Goal: Task Accomplishment & Management: Complete application form

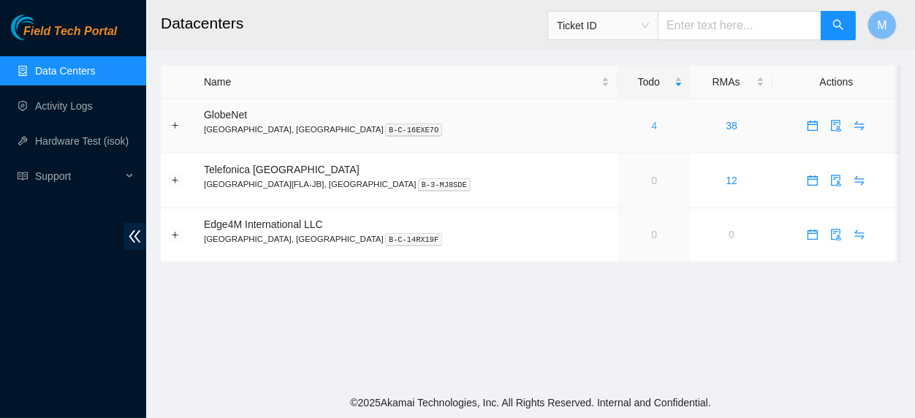
click at [651, 127] on link "4" at bounding box center [654, 126] width 6 height 12
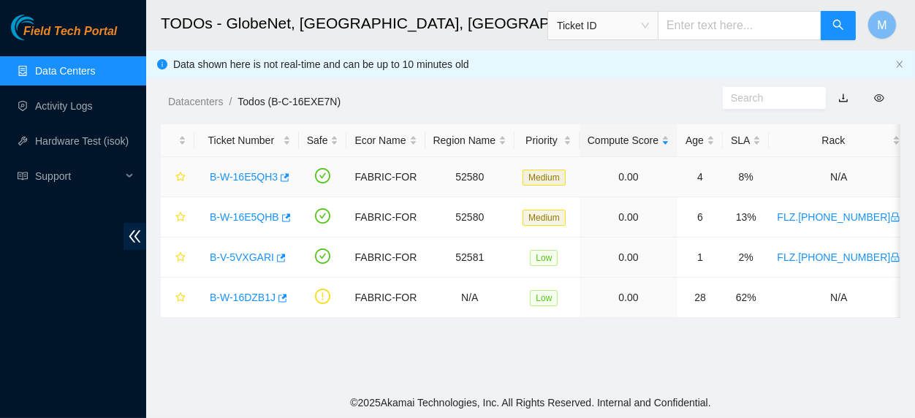
click at [262, 179] on link "B-W-16E5QH3" at bounding box center [244, 177] width 68 height 12
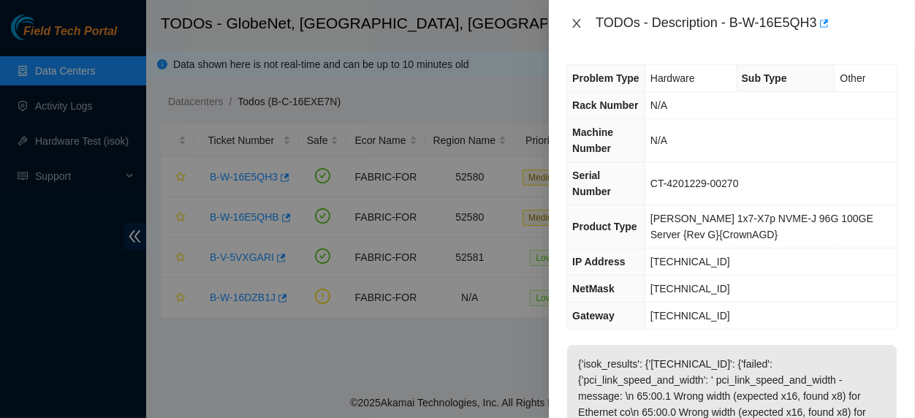
click at [573, 20] on icon "close" at bounding box center [577, 24] width 12 height 12
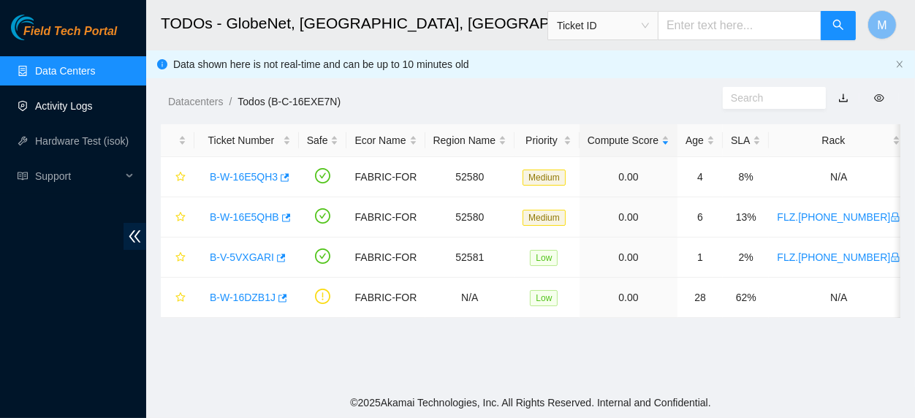
click at [61, 100] on link "Activity Logs" at bounding box center [64, 106] width 58 height 12
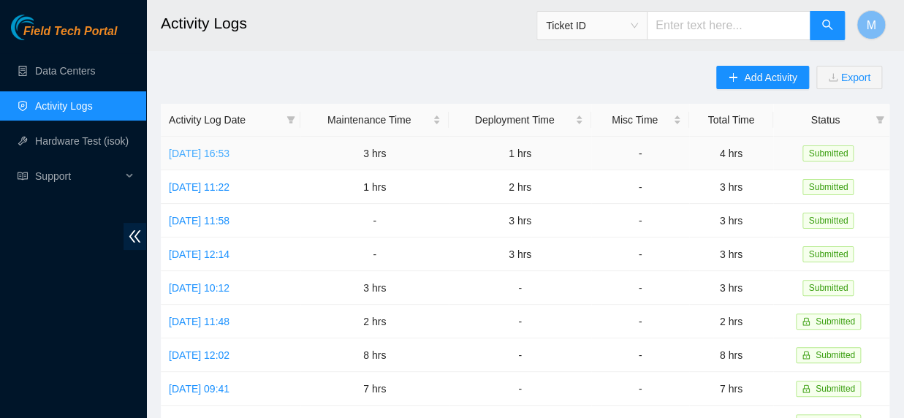
click at [189, 153] on link "Tue, 14 Oct 2025 16:53" at bounding box center [199, 154] width 61 height 12
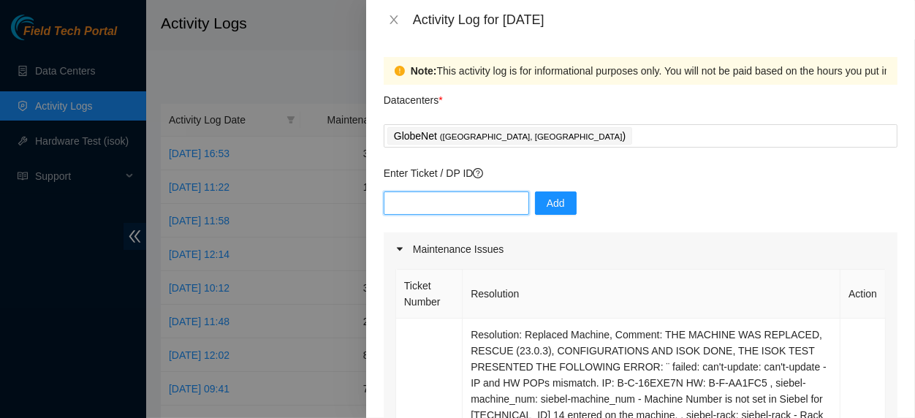
click at [454, 199] on input "text" at bounding box center [456, 202] width 145 height 23
paste input "DP84647"
type input "DP84647"
click at [535, 203] on button "Add" at bounding box center [556, 202] width 42 height 23
click at [416, 210] on input "text" at bounding box center [456, 202] width 145 height 23
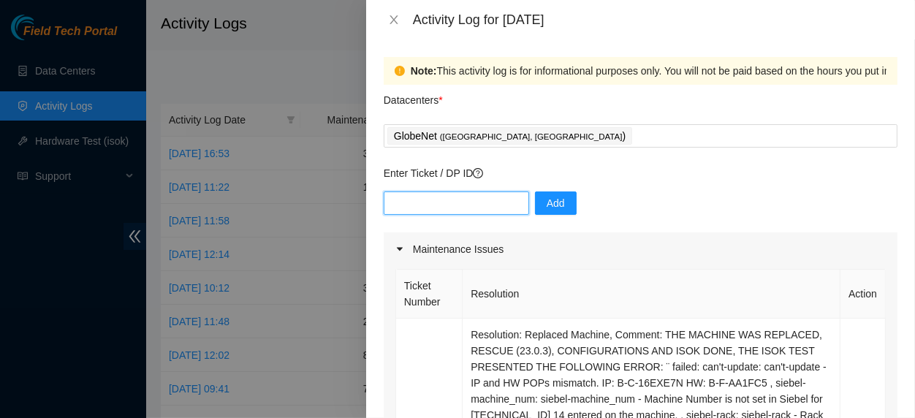
paste input "DP84941"
type input "DP84941"
click at [555, 205] on span "Add" at bounding box center [555, 203] width 18 height 16
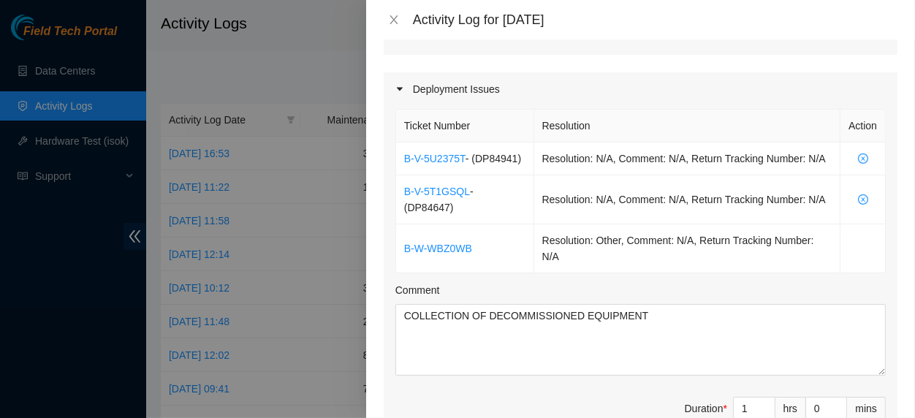
scroll to position [835, 0]
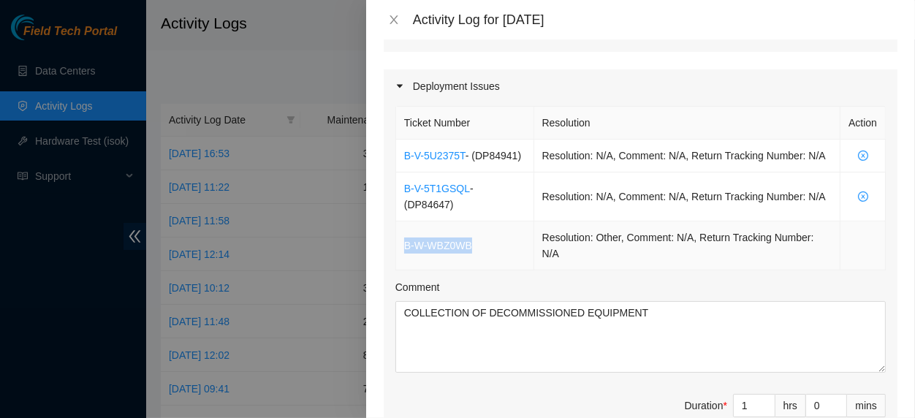
drag, startPoint x: 472, startPoint y: 272, endPoint x: 400, endPoint y: 280, distance: 72.0
click at [400, 270] on td "B-W-WBZ0WB" at bounding box center [465, 245] width 138 height 49
copy link "B-W-WBZ0WB"
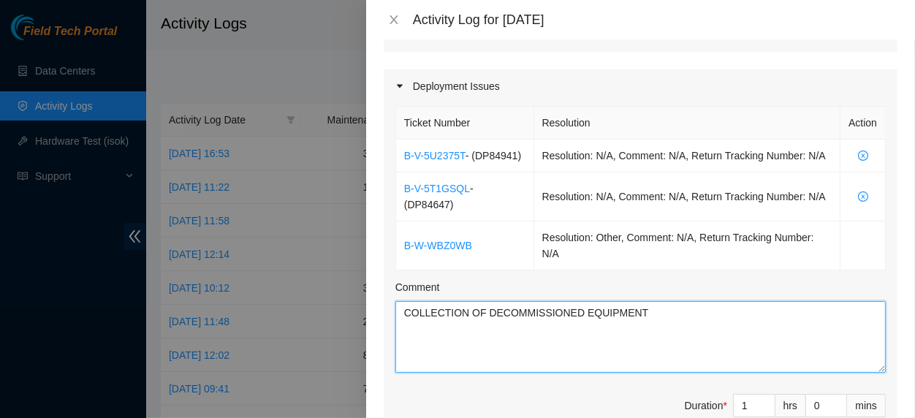
click at [402, 340] on textarea "COLLECTION OF DECOMMISSIONED EQUIPMENT" at bounding box center [640, 337] width 490 height 72
paste textarea "B-W-WBZ0WB"
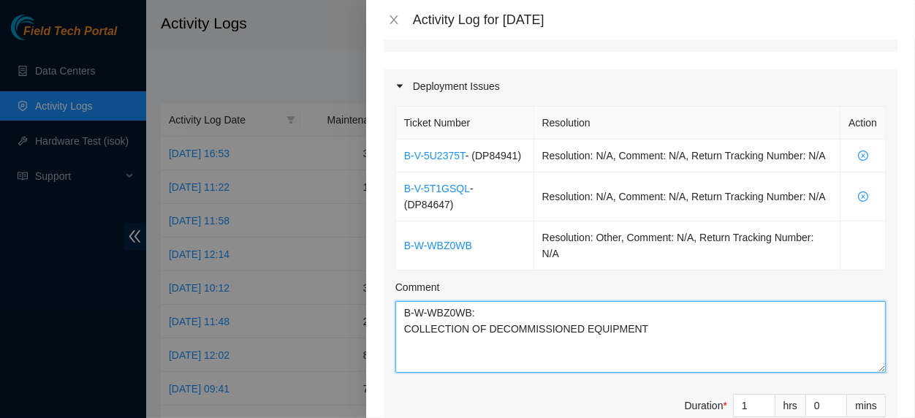
paste textarea "DP84941 – DP84647"
paste textarea "RECEIPT AND CHECK OF MISCELLANEOUS EQUIPMENT AND ACCESSORIES FROM NEW DEPLOYS (…"
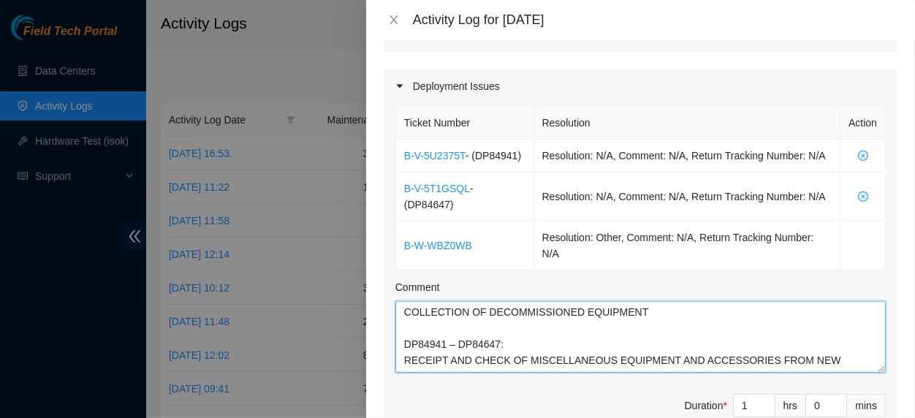
type textarea "B-W-WBZ0WB: COLLECTION OF DECOMMISSIONED EQUIPMENT DP84941 – DP84647: RECEIPT A…"
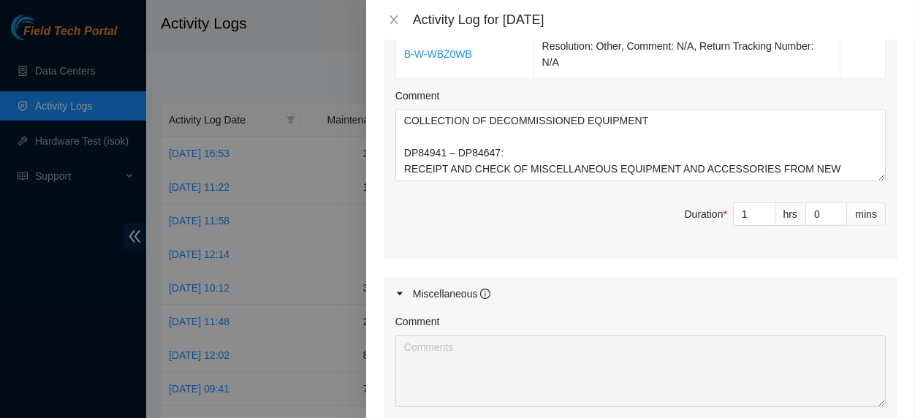
scroll to position [1039, 0]
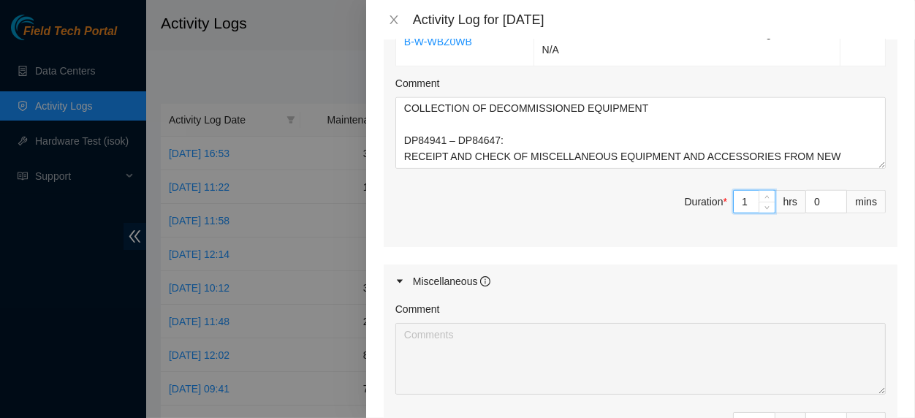
drag, startPoint x: 740, startPoint y: 242, endPoint x: 726, endPoint y: 240, distance: 14.0
click at [733, 213] on input "1" at bounding box center [753, 202] width 41 height 22
type input "4"
type input "7"
type input "4"
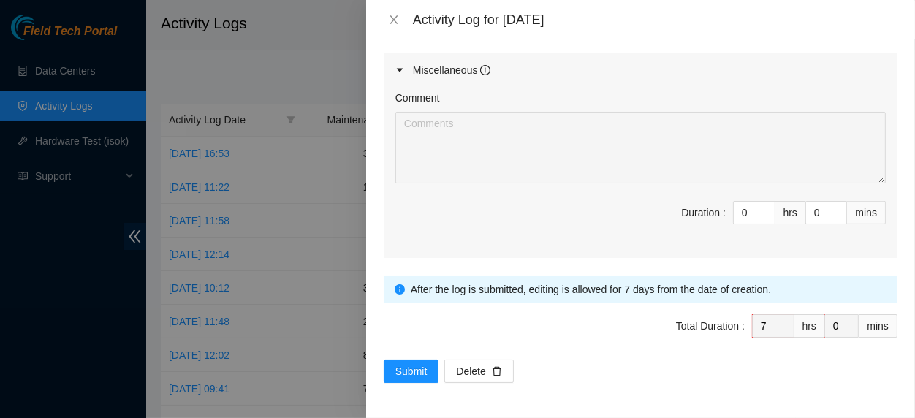
scroll to position [1298, 0]
click at [420, 366] on span "Submit" at bounding box center [411, 371] width 32 height 16
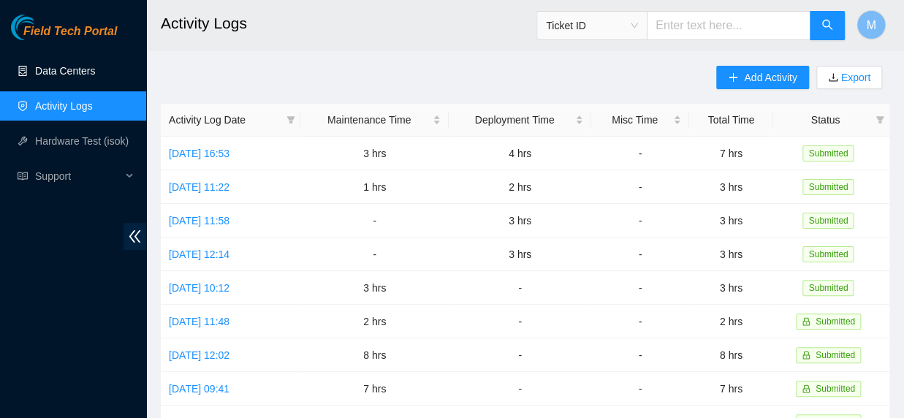
click at [78, 66] on link "Data Centers" at bounding box center [65, 71] width 60 height 12
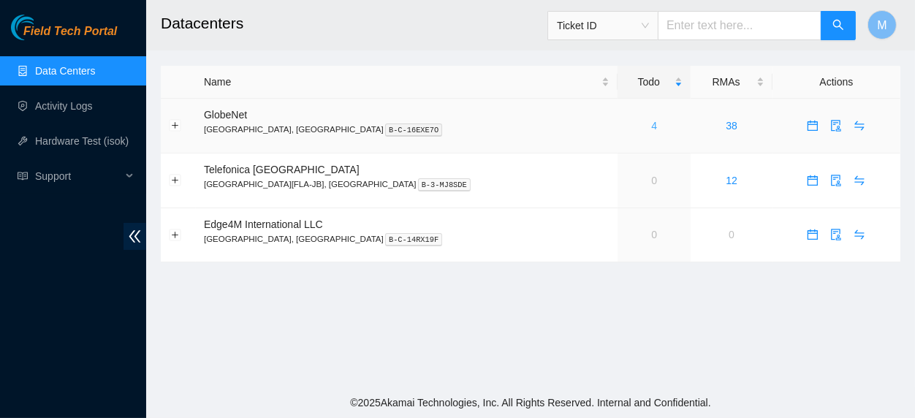
click at [651, 127] on link "4" at bounding box center [654, 126] width 6 height 12
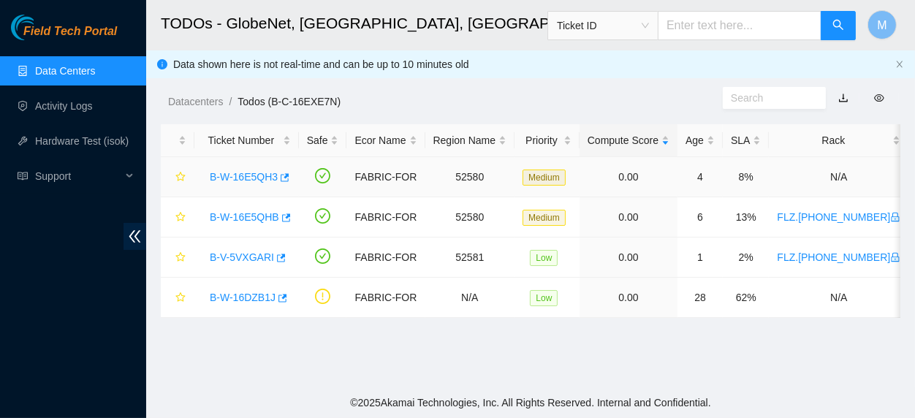
click at [263, 174] on link "B-W-16E5QH3" at bounding box center [244, 177] width 68 height 12
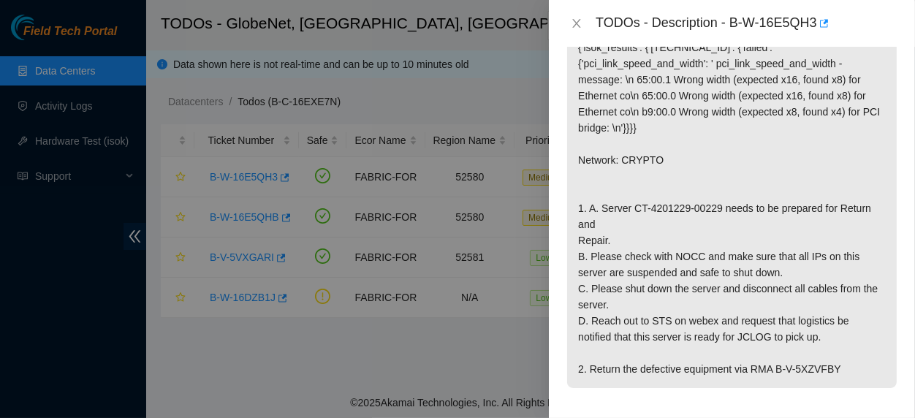
scroll to position [332, 0]
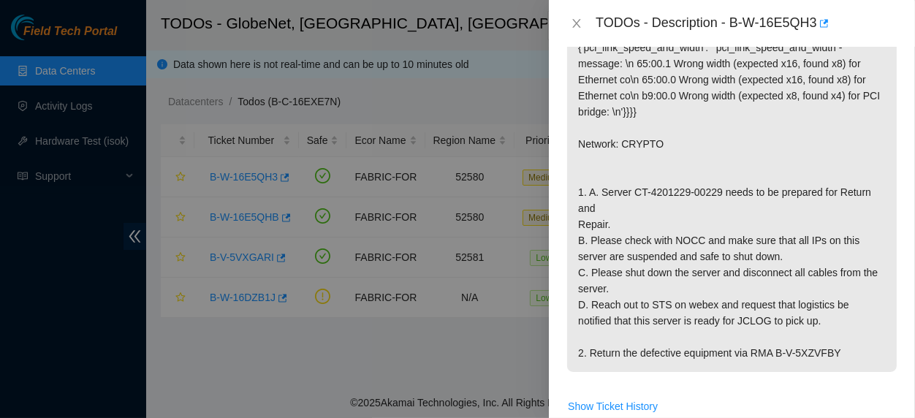
drag, startPoint x: 573, startPoint y: 190, endPoint x: 836, endPoint y: 354, distance: 310.4
click at [836, 354] on p "{'isok_results': {'23.12.41.148': {'failed': {'pci_link_speed_and_width': ' pci…" at bounding box center [731, 191] width 329 height 359
copy p "1. A. Server CT-4201229-00229 needs to be prepared for Return and Repair. B. Pl…"
click at [753, 131] on p "{'isok_results': {'23.12.41.148': {'failed': {'pci_link_speed_and_width': ' pci…" at bounding box center [731, 191] width 329 height 359
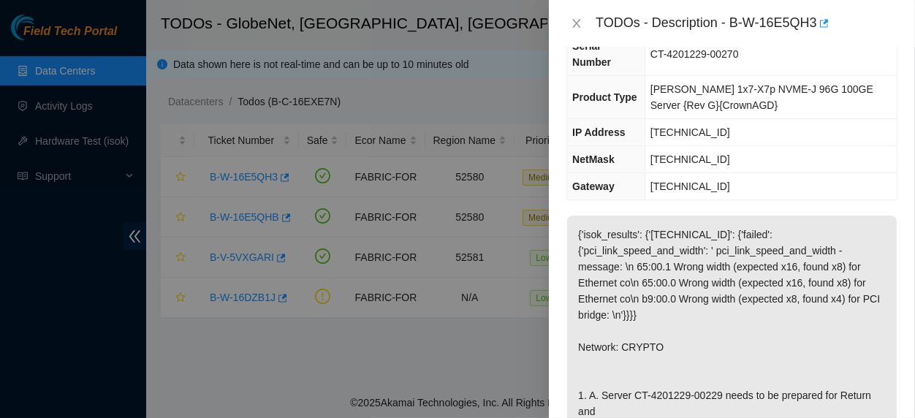
scroll to position [0, 0]
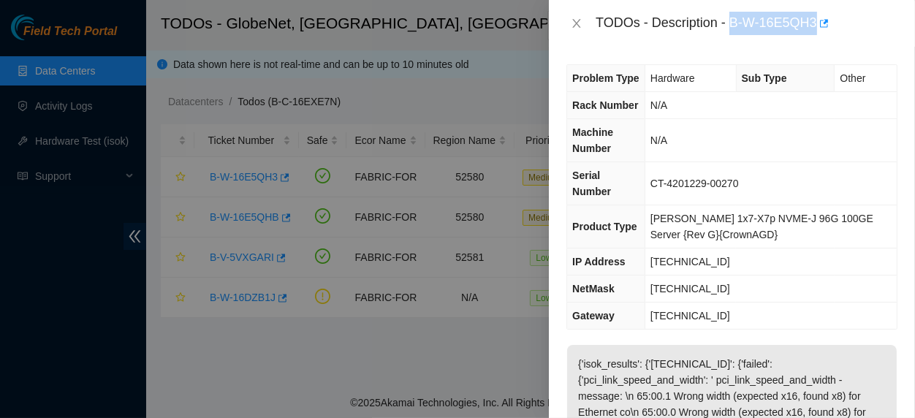
drag, startPoint x: 725, startPoint y: 23, endPoint x: 807, endPoint y: 26, distance: 82.6
click at [807, 26] on div "TODOs - Description - B-W-16E5QH3" at bounding box center [746, 23] width 302 height 23
copy div "B-W-16E5QH3"
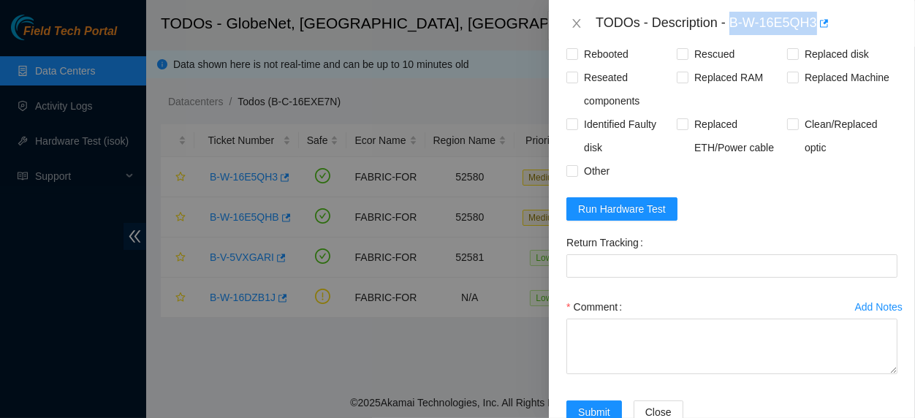
scroll to position [868, 0]
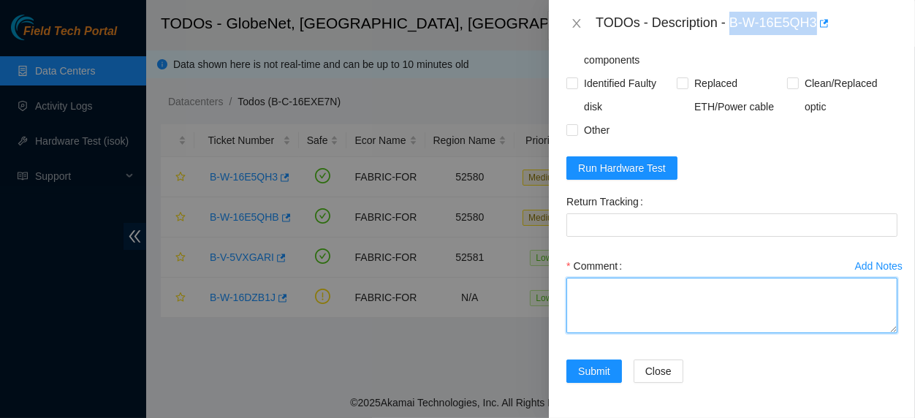
click at [698, 296] on textarea "Comment" at bounding box center [731, 306] width 331 height 56
paste textarea "THE MACHINE WAS TURNED OFF AND READY FOR COLLECTION. AFTER CONTACTING THE STS T…"
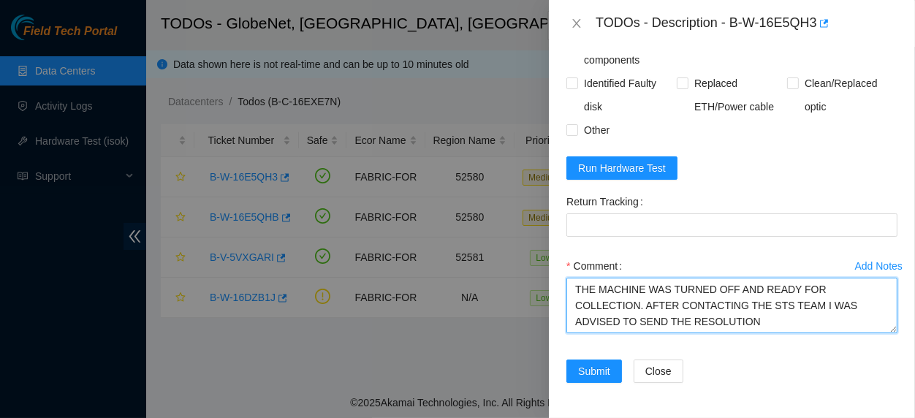
type textarea "THE MACHINE WAS TURNED OFF AND READY FOR COLLECTION. AFTER CONTACTING THE STS T…"
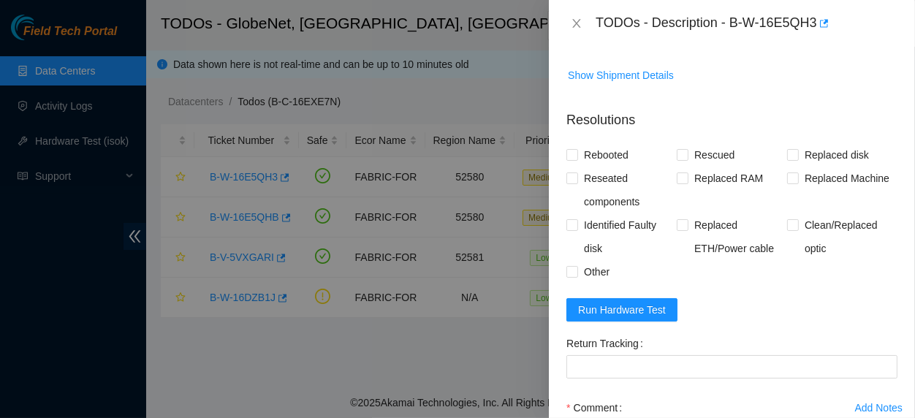
scroll to position [413, 0]
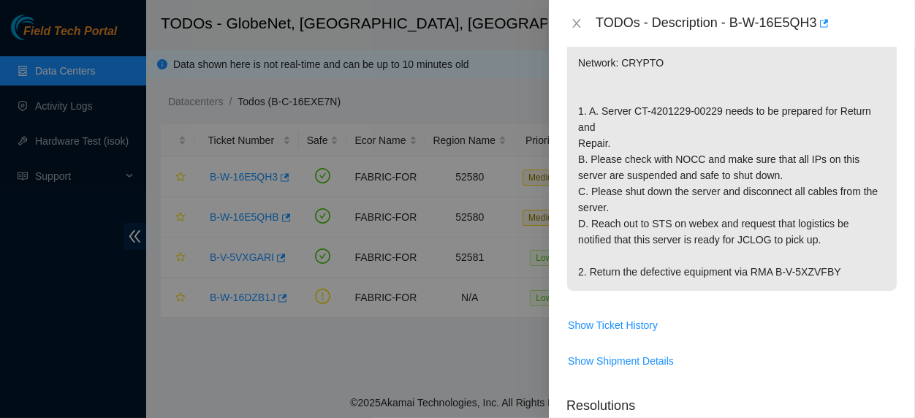
drag, startPoint x: 833, startPoint y: 275, endPoint x: 774, endPoint y: 278, distance: 58.5
click at [774, 278] on p "{'isok_results': {'23.12.41.148': {'failed': {'pci_link_speed_and_width': ' pci…" at bounding box center [731, 110] width 329 height 359
copy p "B-V-5XZVFBY"
click at [760, 271] on p "{'isok_results': {'23.12.41.148': {'failed': {'pci_link_speed_and_width': ' pci…" at bounding box center [731, 110] width 329 height 359
drag, startPoint x: 752, startPoint y: 271, endPoint x: 840, endPoint y: 274, distance: 88.4
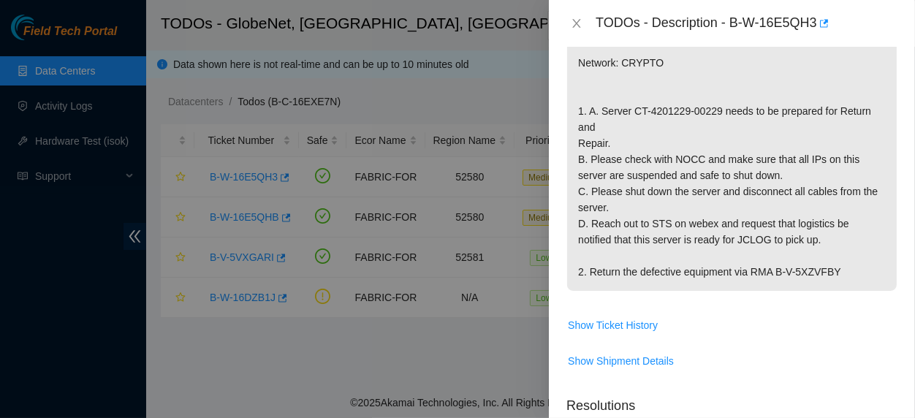
click at [840, 274] on p "{'isok_results': {'23.12.41.148': {'failed': {'pci_link_speed_and_width': ' pci…" at bounding box center [731, 110] width 329 height 359
copy p "RMA B-V-5XZVFBY"
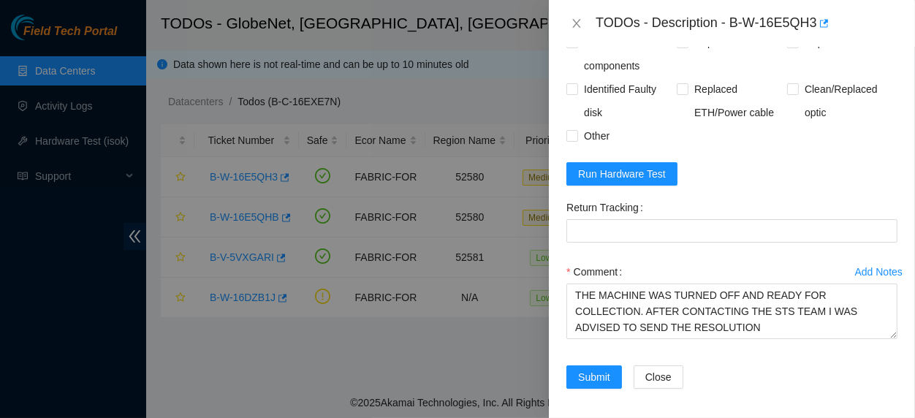
scroll to position [856, 0]
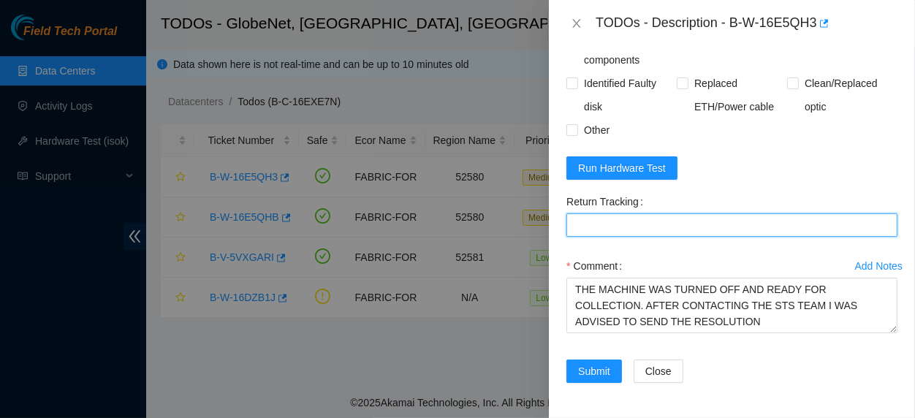
click at [666, 227] on Tracking "Return Tracking" at bounding box center [731, 224] width 331 height 23
paste Tracking "RMA B-V-5XZVFBY"
type Tracking "RMA B-V-5XZVFBY"
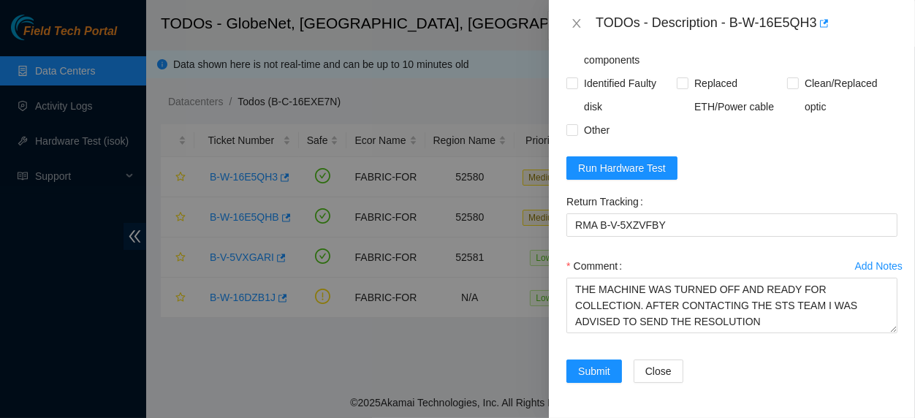
scroll to position [744, 0]
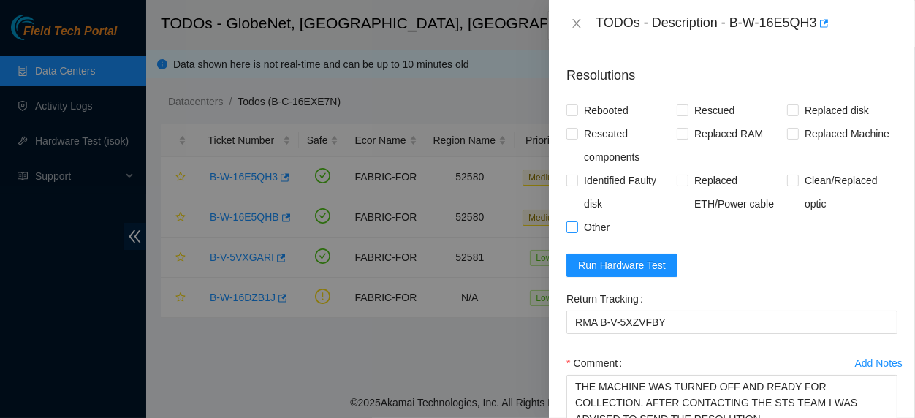
click at [571, 232] on input "Other" at bounding box center [571, 226] width 10 height 10
checkbox input "true"
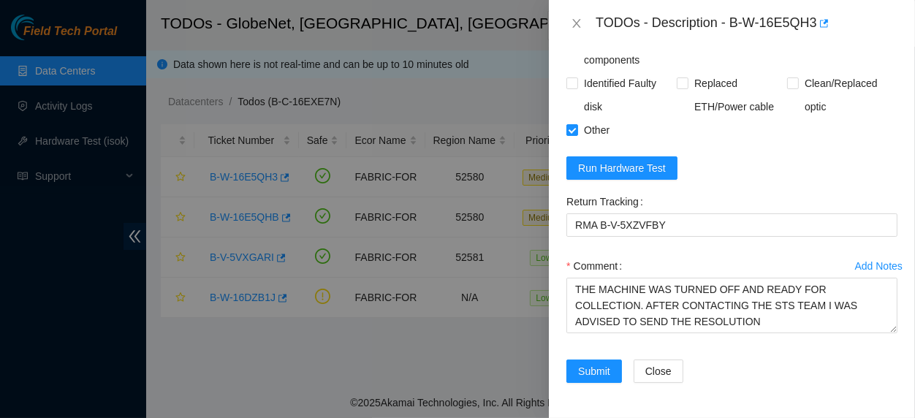
scroll to position [868, 0]
click at [595, 376] on span "Submit" at bounding box center [594, 371] width 32 height 16
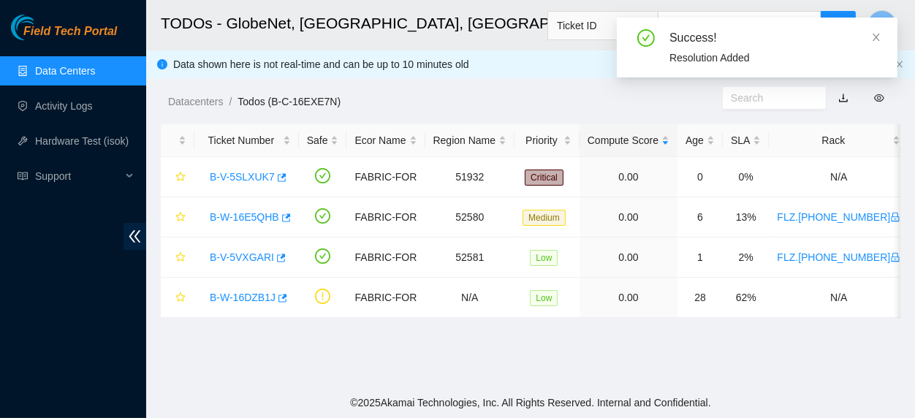
scroll to position [481, 0]
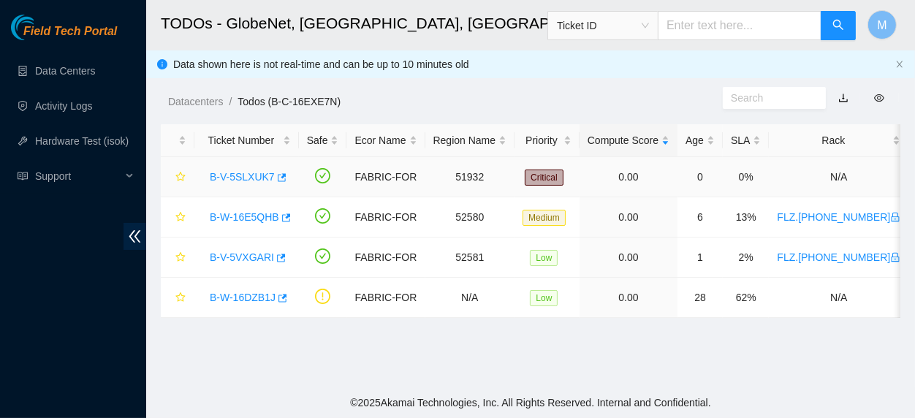
click at [253, 175] on link "B-V-5SLXUK7" at bounding box center [242, 177] width 65 height 12
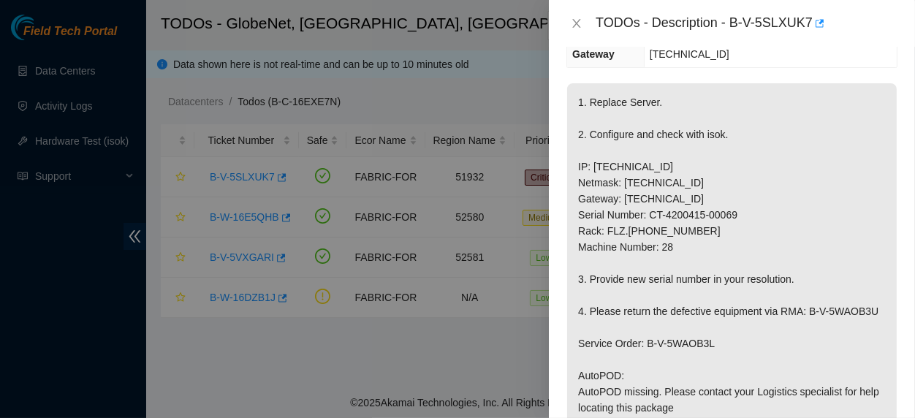
scroll to position [267, 0]
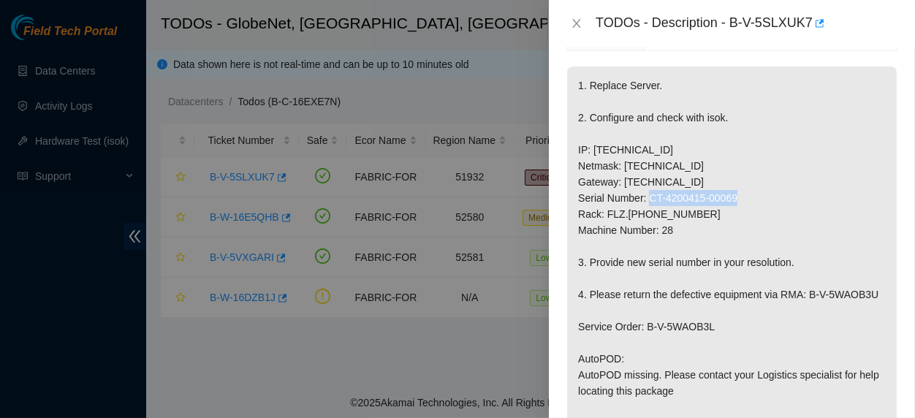
drag, startPoint x: 737, startPoint y: 182, endPoint x: 647, endPoint y: 187, distance: 90.0
click at [647, 187] on p "1. Replace Server. 2. Configure and check with isok. IP: 23.12.41.223 Netmask: …" at bounding box center [731, 350] width 329 height 568
copy p "CT-4200415-00069"
click at [576, 24] on icon "close" at bounding box center [577, 24] width 12 height 12
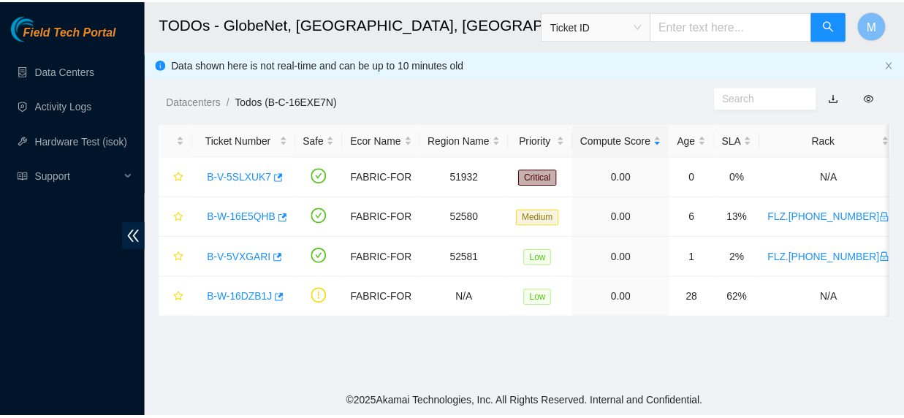
scroll to position [283, 0]
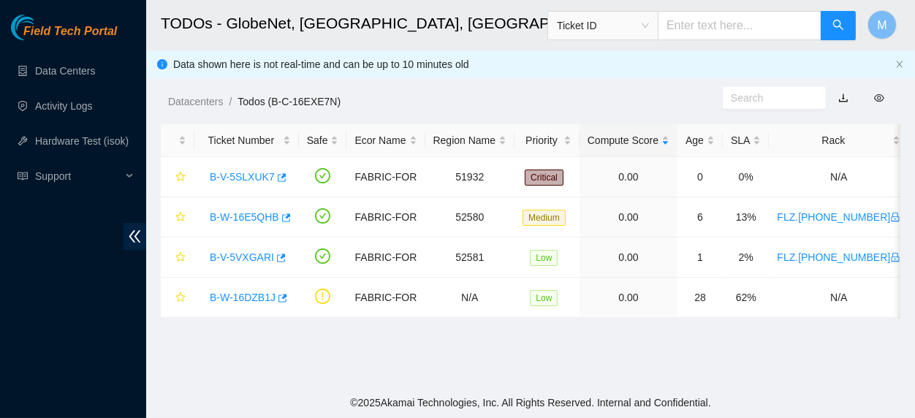
click at [657, 27] on div "Ticket ID" at bounding box center [603, 25] width 110 height 23
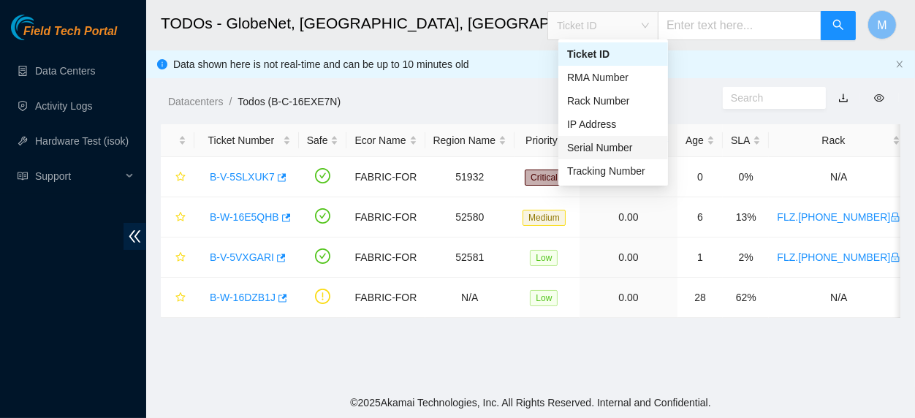
click at [608, 150] on div "Serial Number" at bounding box center [613, 148] width 92 height 16
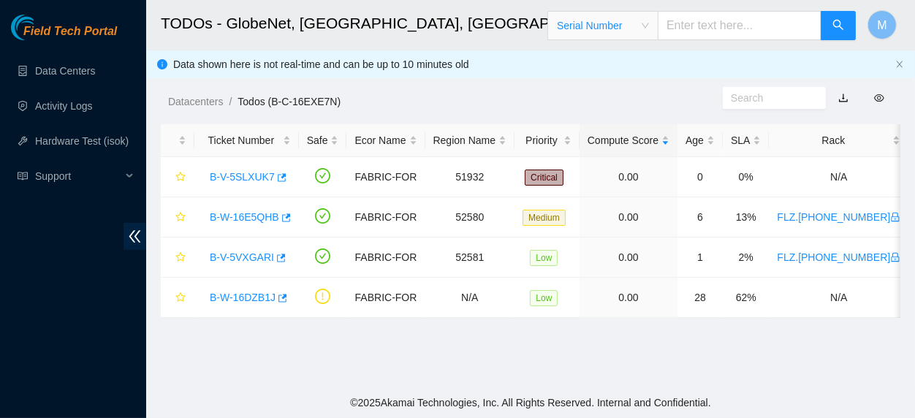
click at [728, 27] on input "text" at bounding box center [739, 25] width 164 height 29
paste input "CT-4200415-00069"
type input "CT-4200415-00069"
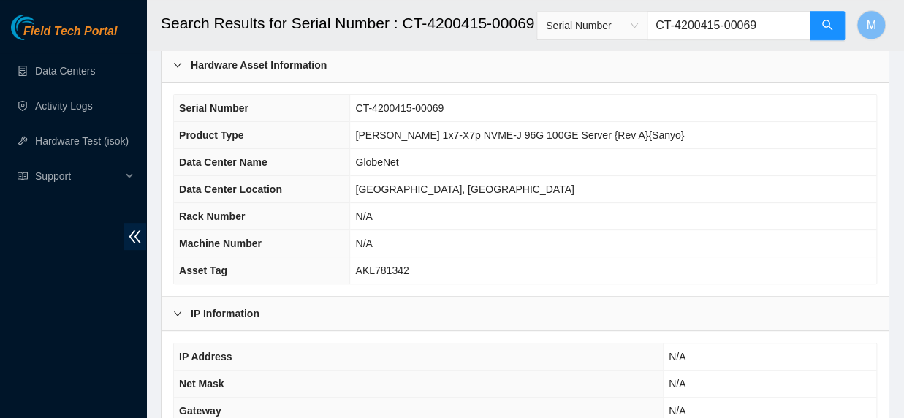
scroll to position [42, 0]
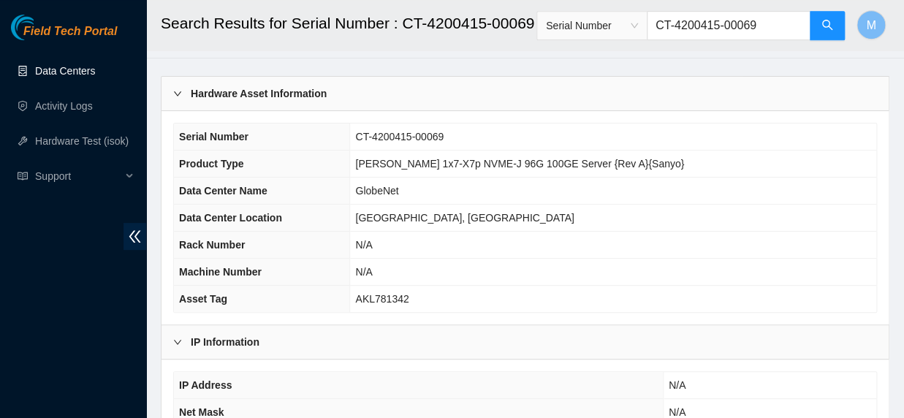
click at [68, 71] on link "Data Centers" at bounding box center [65, 71] width 60 height 12
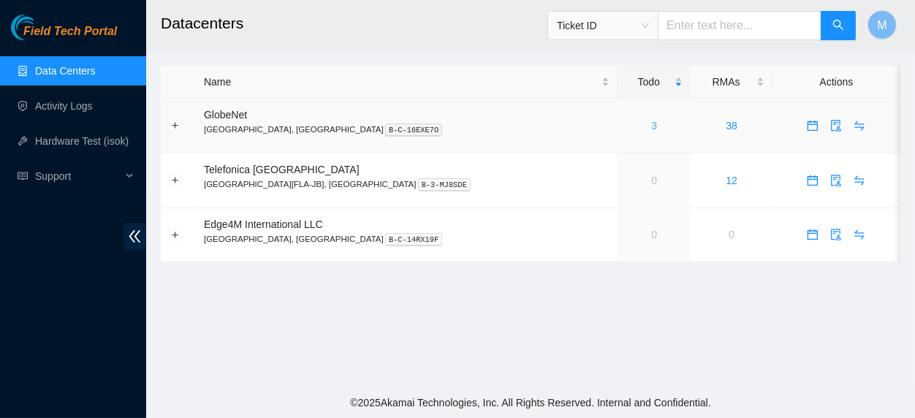
click at [651, 125] on link "3" at bounding box center [654, 126] width 6 height 12
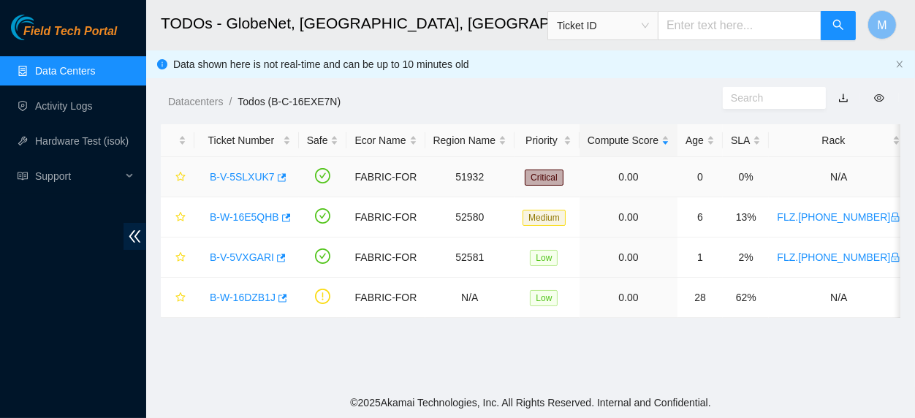
click at [238, 180] on link "B-V-5SLXUK7" at bounding box center [242, 177] width 65 height 12
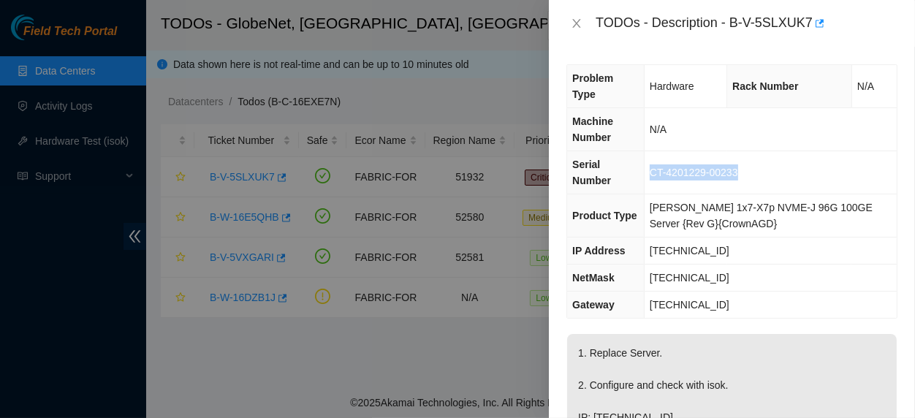
drag, startPoint x: 739, startPoint y: 147, endPoint x: 657, endPoint y: 155, distance: 82.2
click at [657, 155] on td "CT-4201229-00233" at bounding box center [770, 172] width 253 height 43
copy span "CT-4201229-00233"
click at [577, 28] on icon "close" at bounding box center [577, 24] width 12 height 12
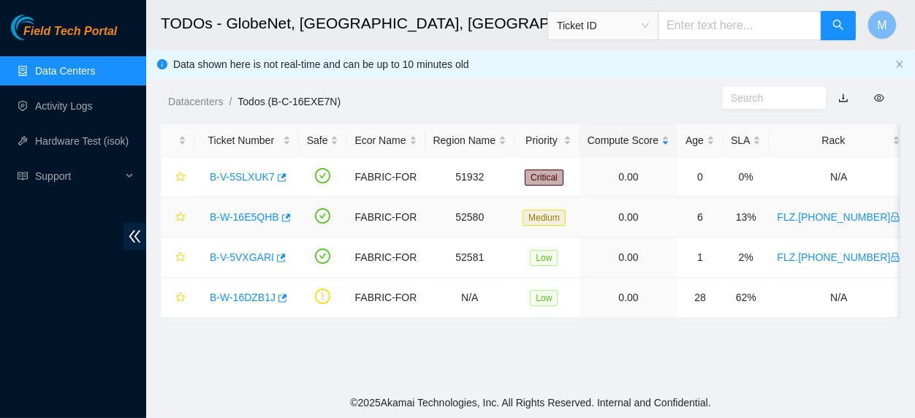
click at [257, 218] on link "B-W-16E5QHB" at bounding box center [244, 217] width 69 height 12
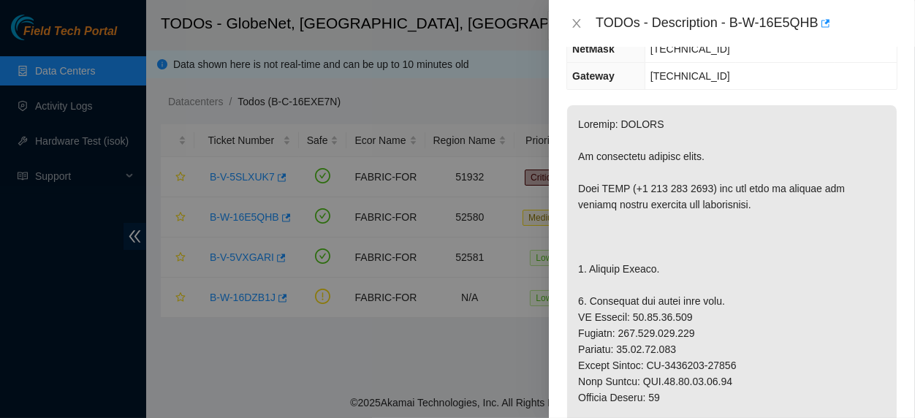
scroll to position [243, 0]
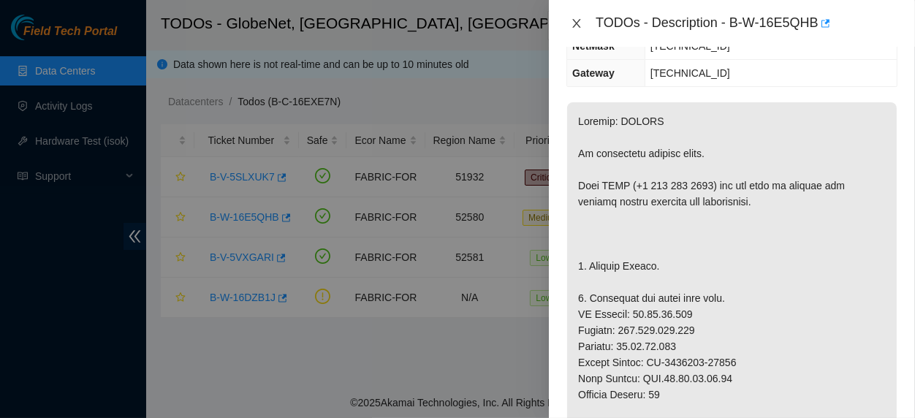
click at [572, 28] on icon "close" at bounding box center [577, 24] width 12 height 12
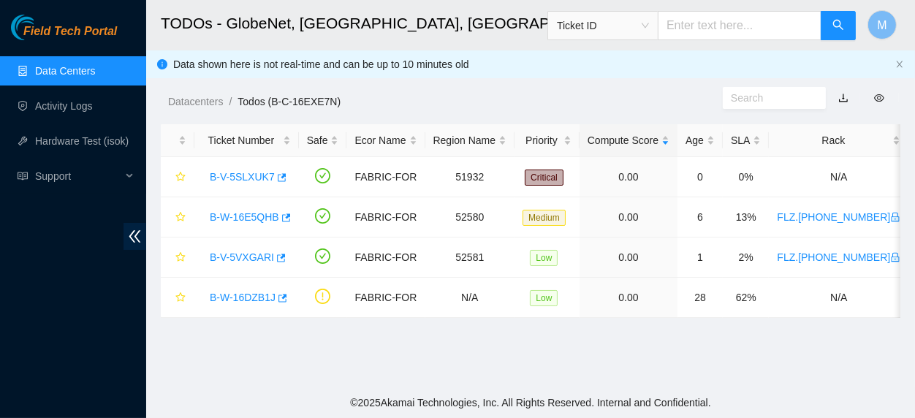
scroll to position [291, 0]
click at [258, 213] on link "B-W-16E5QHB" at bounding box center [244, 217] width 69 height 12
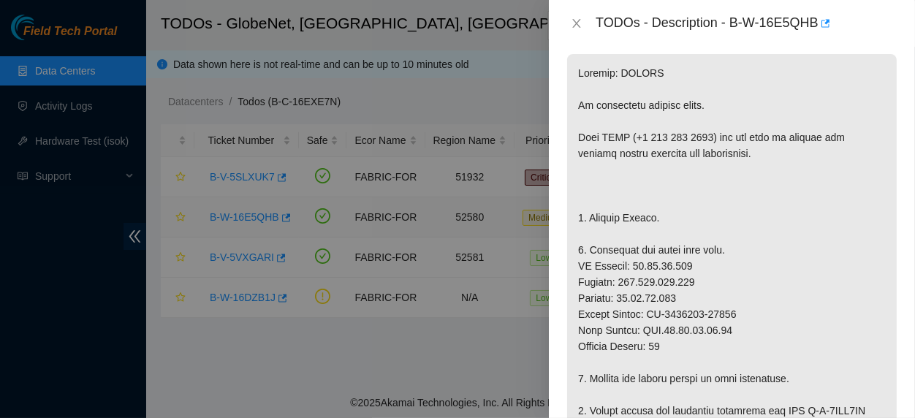
scroll to position [359, 0]
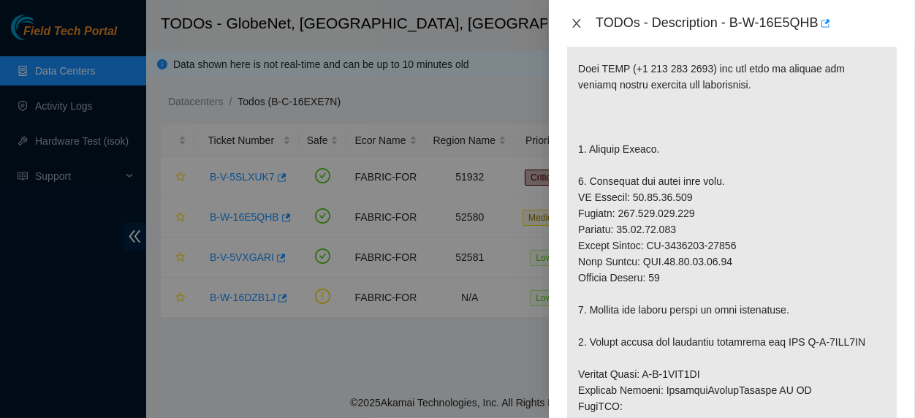
click at [575, 26] on icon "close" at bounding box center [577, 24] width 12 height 12
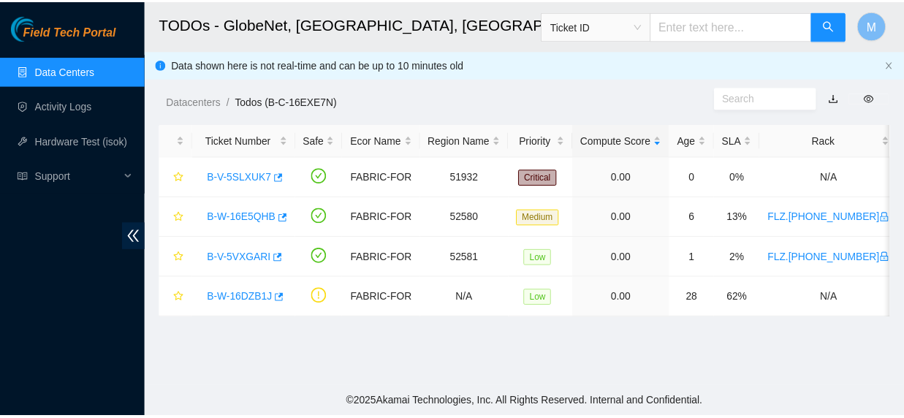
scroll to position [349, 0]
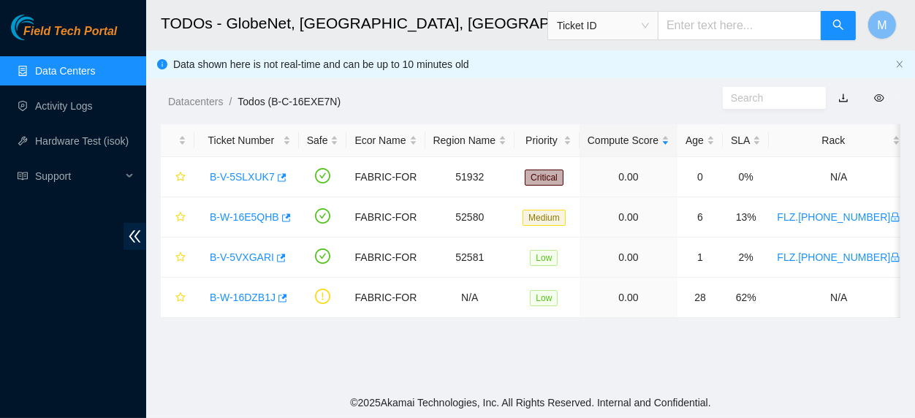
click at [75, 72] on link "Data Centers" at bounding box center [65, 71] width 60 height 12
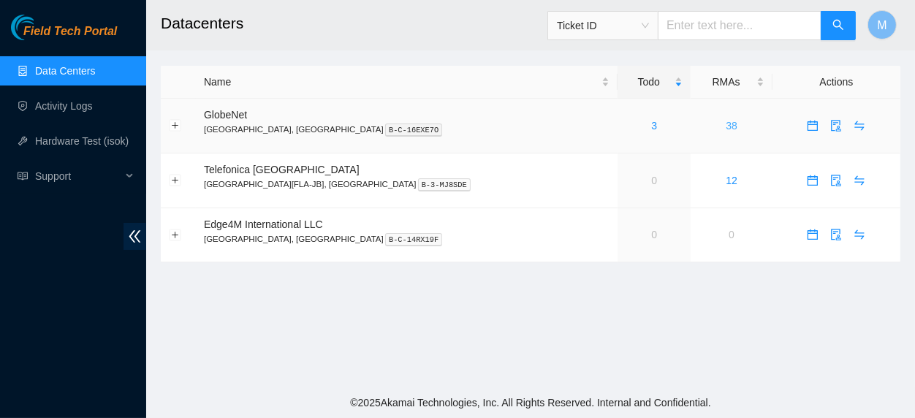
click at [725, 123] on link "38" at bounding box center [731, 126] width 12 height 12
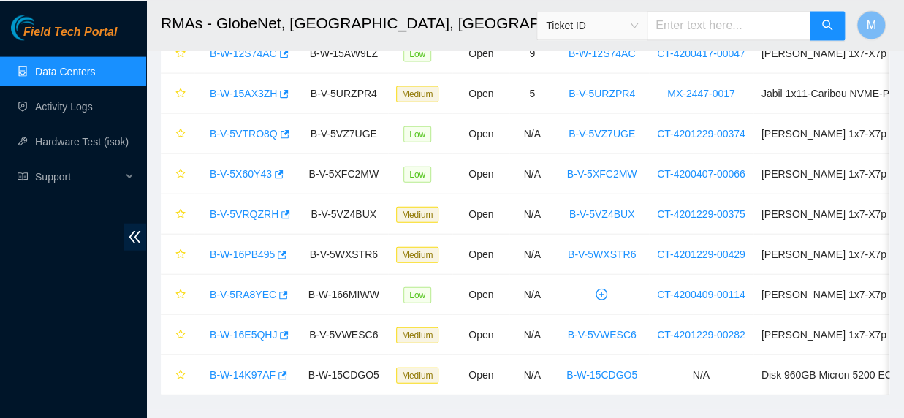
scroll to position [1267, 0]
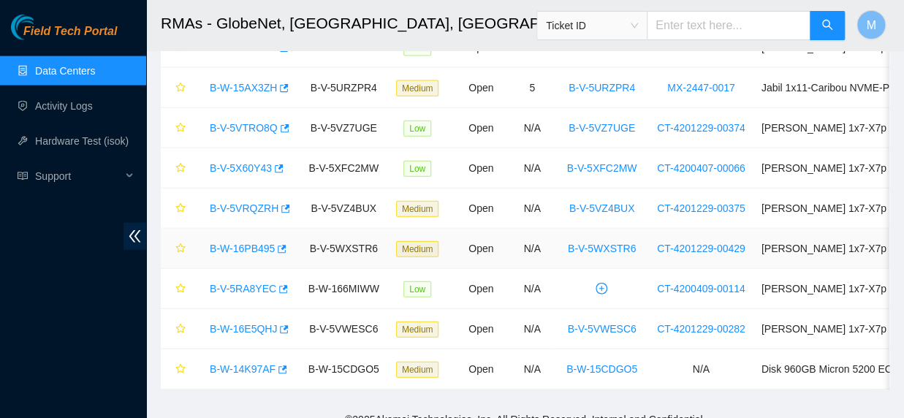
click at [245, 248] on link "B-W-16PB495" at bounding box center [242, 249] width 65 height 12
click at [638, 32] on span "Ticket ID" at bounding box center [592, 26] width 92 height 22
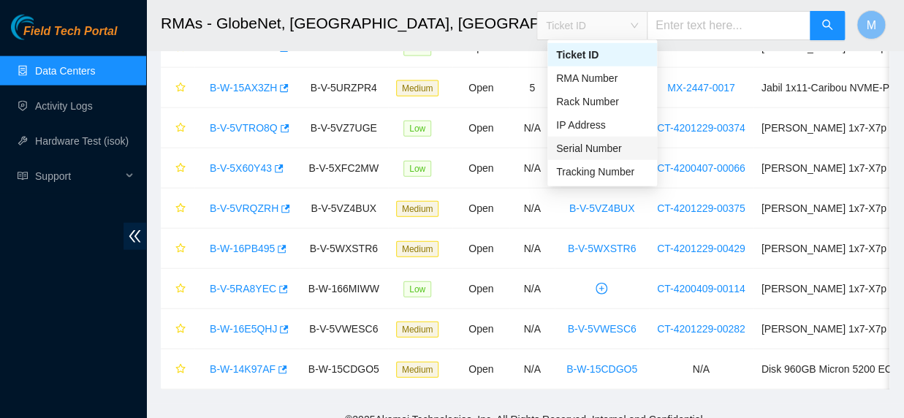
click at [599, 145] on div "Serial Number" at bounding box center [602, 148] width 92 height 16
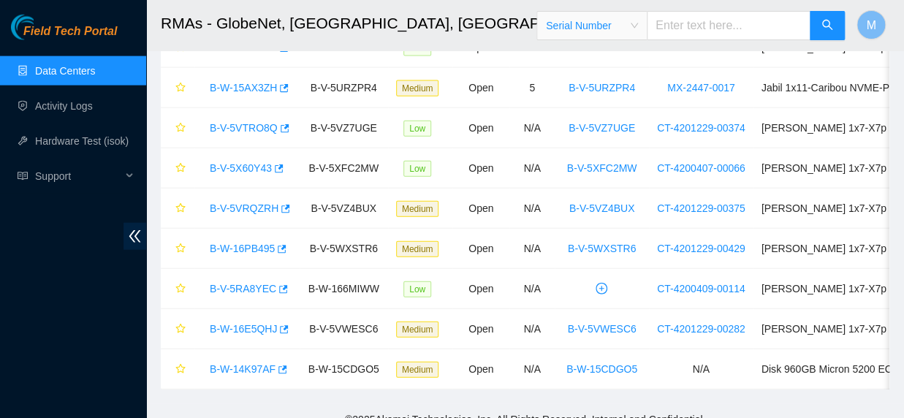
click at [706, 20] on input "text" at bounding box center [728, 25] width 164 height 29
type input "CT-4201229-00431"
click at [833, 28] on button "button" at bounding box center [826, 25] width 35 height 29
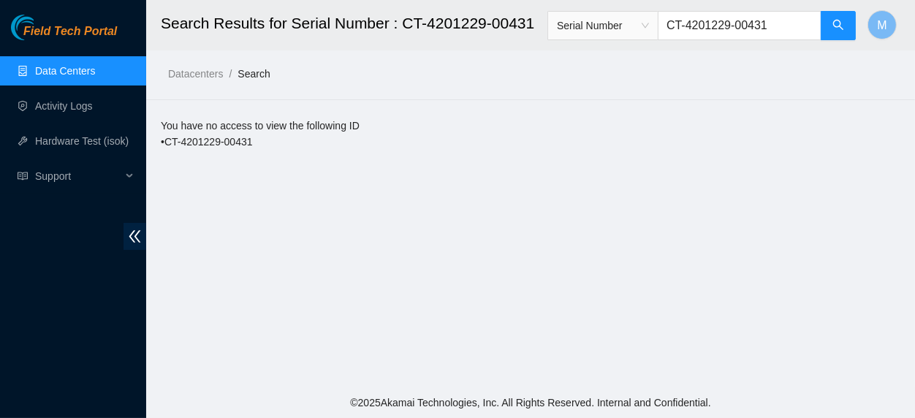
click at [39, 66] on link "Data Centers" at bounding box center [65, 71] width 60 height 12
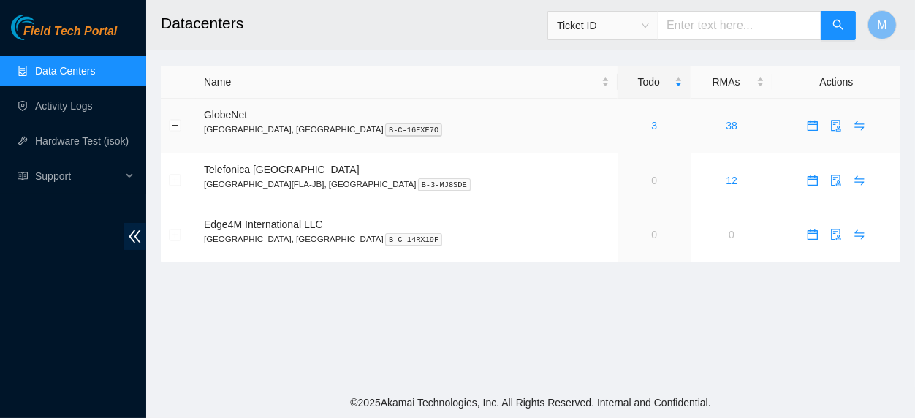
click at [625, 124] on div "3" at bounding box center [653, 126] width 57 height 16
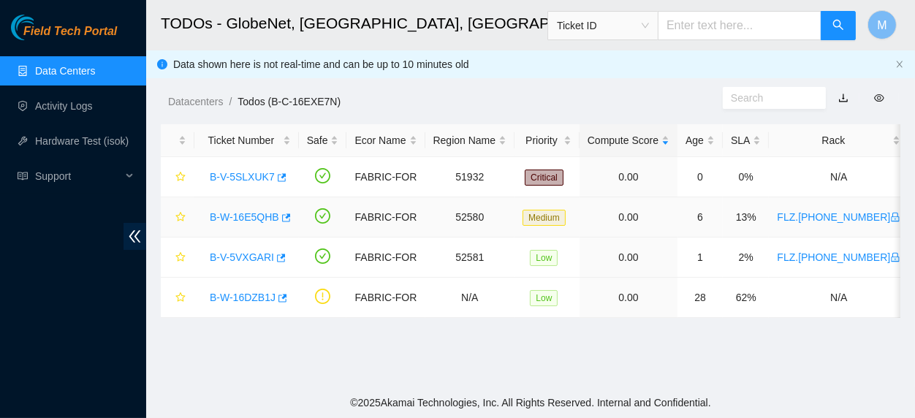
click at [234, 221] on link "B-W-16E5QHB" at bounding box center [244, 217] width 69 height 12
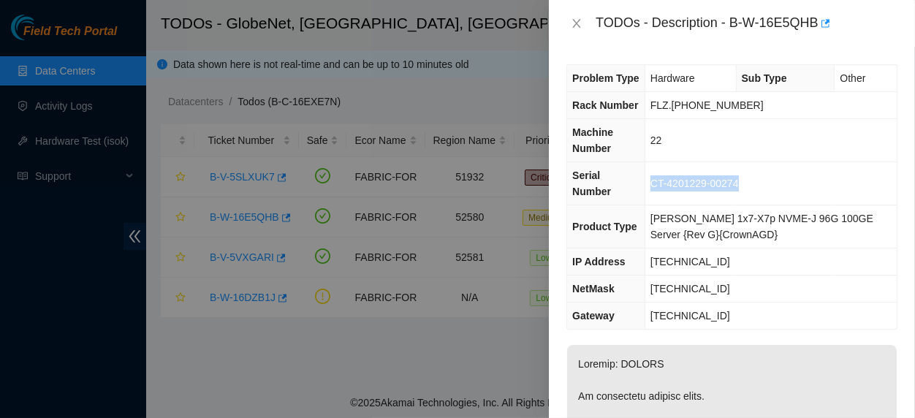
drag, startPoint x: 746, startPoint y: 175, endPoint x: 660, endPoint y: 181, distance: 86.4
click at [660, 181] on td "CT-4201229-00274" at bounding box center [770, 183] width 252 height 43
copy span "CT-4201229-00274"
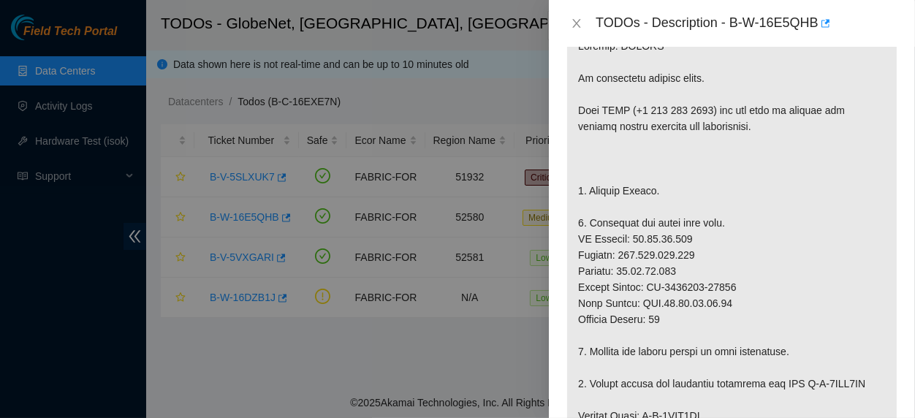
scroll to position [324, 0]
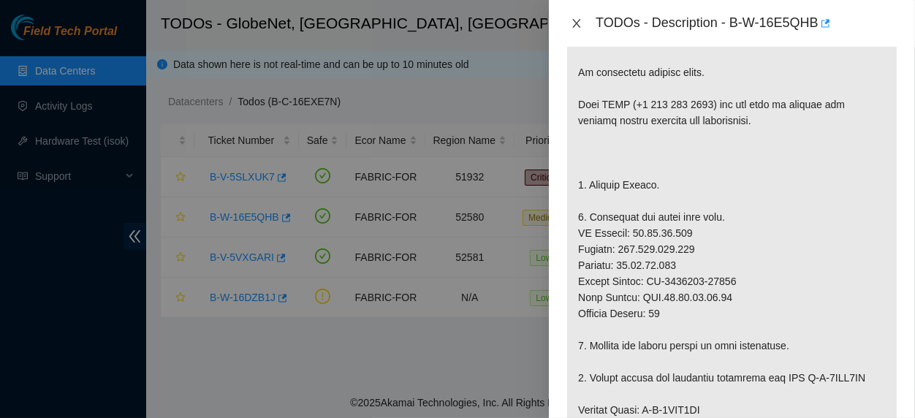
click at [579, 25] on icon "close" at bounding box center [577, 24] width 12 height 12
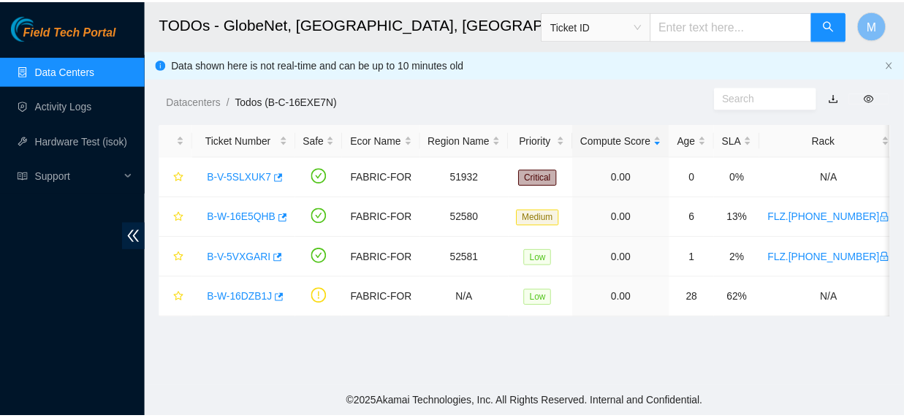
scroll to position [313, 0]
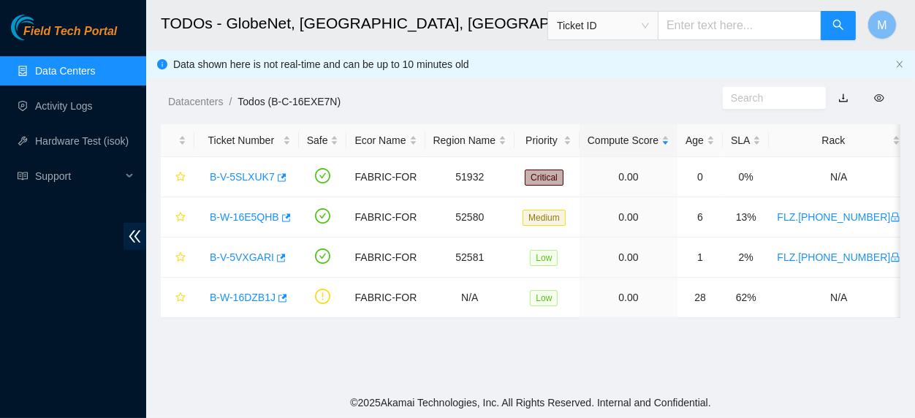
click at [649, 27] on span "Ticket ID" at bounding box center [603, 26] width 92 height 22
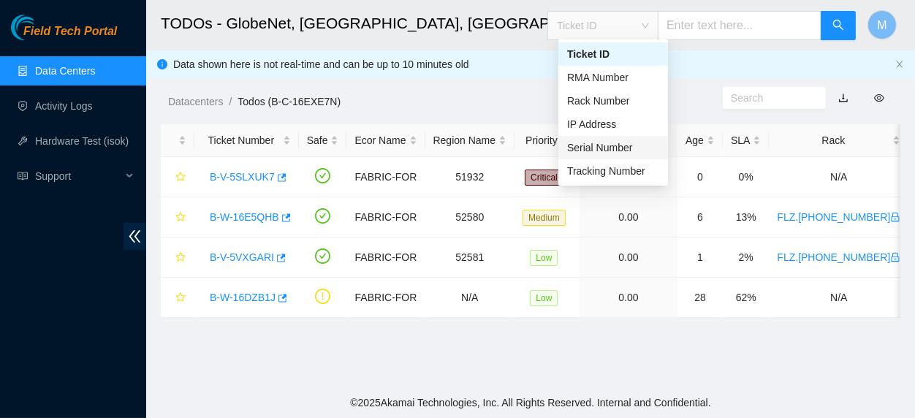
click at [618, 142] on div "Serial Number" at bounding box center [613, 148] width 92 height 16
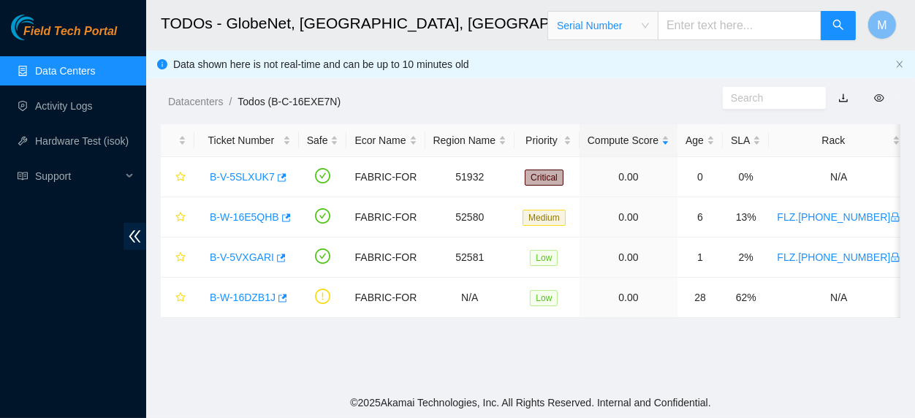
click at [736, 28] on input "text" at bounding box center [739, 25] width 164 height 29
paste input "CT-4201229-00274"
type input "CT-4201229-00274"
click at [832, 33] on button "button" at bounding box center [837, 25] width 35 height 29
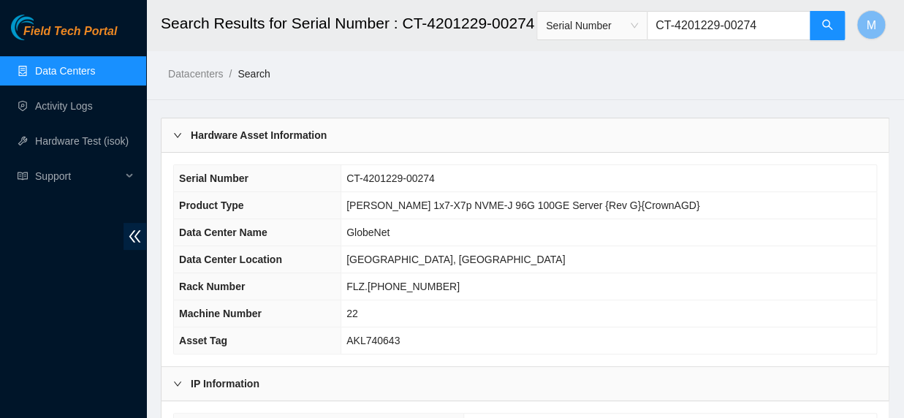
click at [91, 74] on link "Data Centers" at bounding box center [65, 71] width 60 height 12
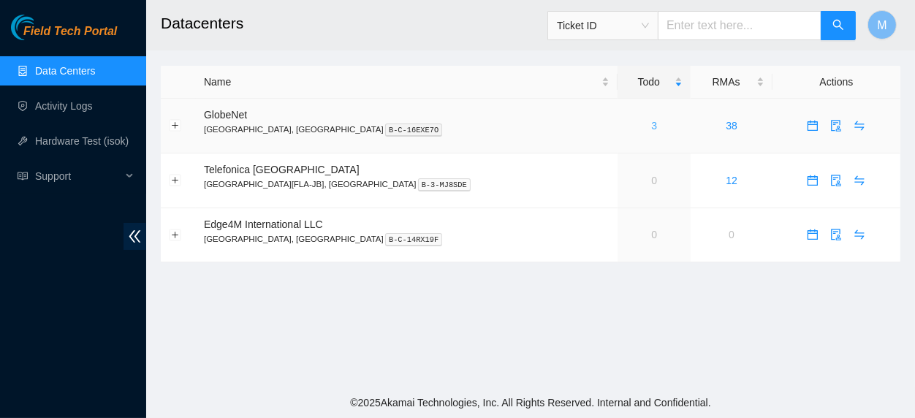
click at [651, 125] on link "3" at bounding box center [654, 126] width 6 height 12
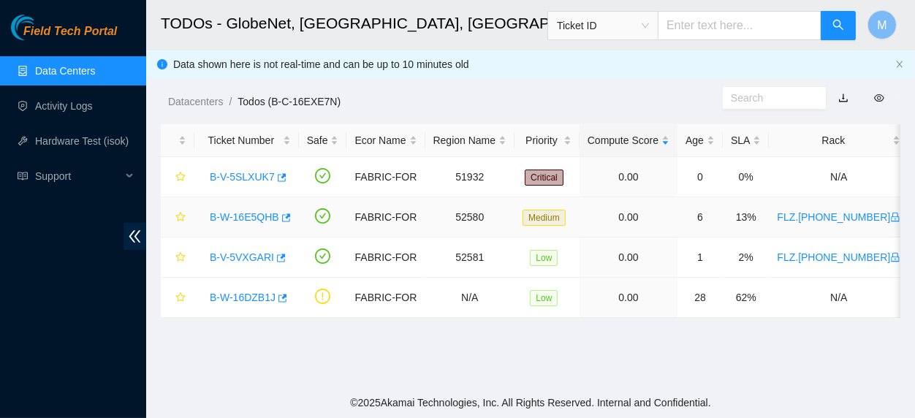
click at [242, 215] on link "B-W-16E5QHB" at bounding box center [244, 217] width 69 height 12
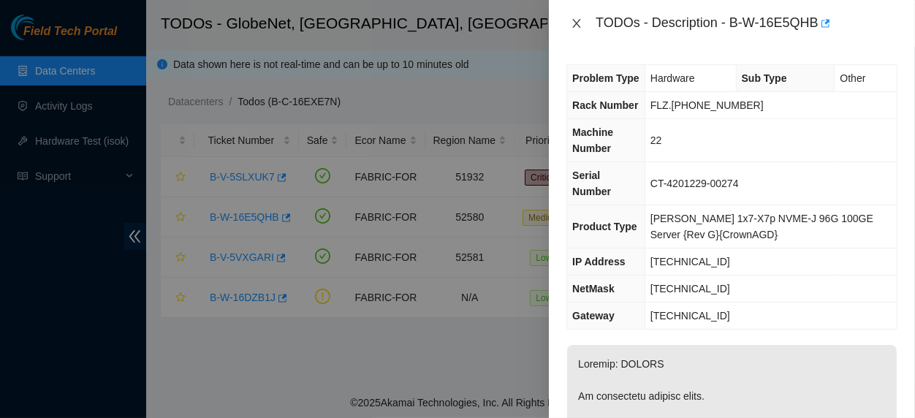
click at [576, 25] on icon "close" at bounding box center [577, 23] width 8 height 9
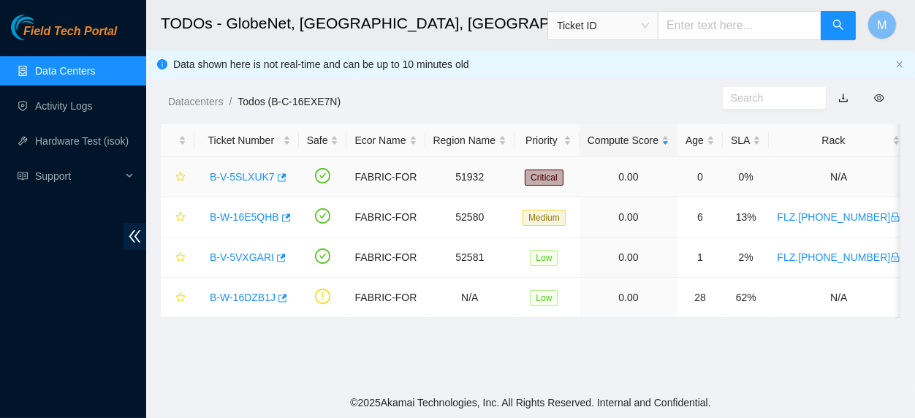
click at [244, 175] on link "B-V-5SLXUK7" at bounding box center [242, 177] width 65 height 12
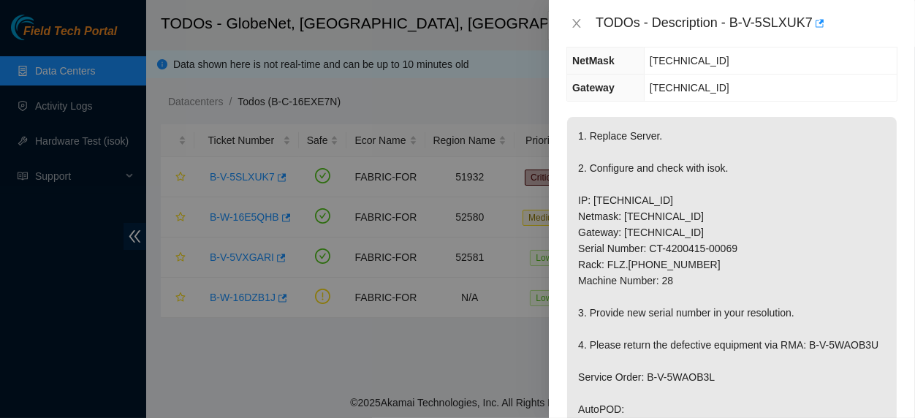
scroll to position [220, 0]
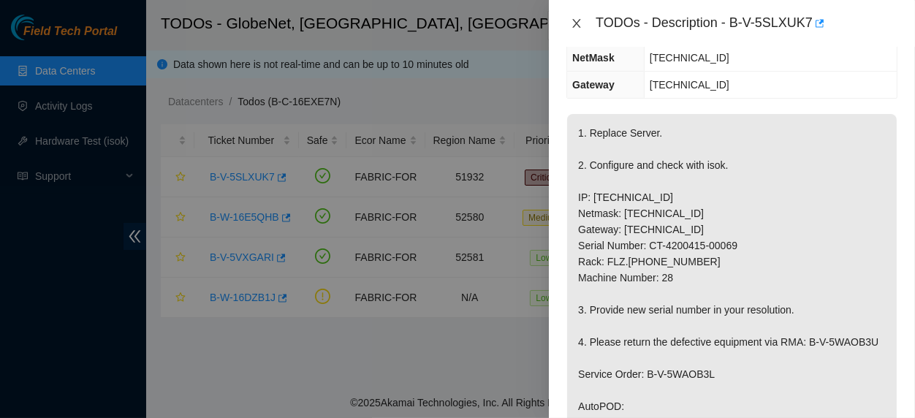
click at [573, 22] on icon "close" at bounding box center [577, 23] width 8 height 9
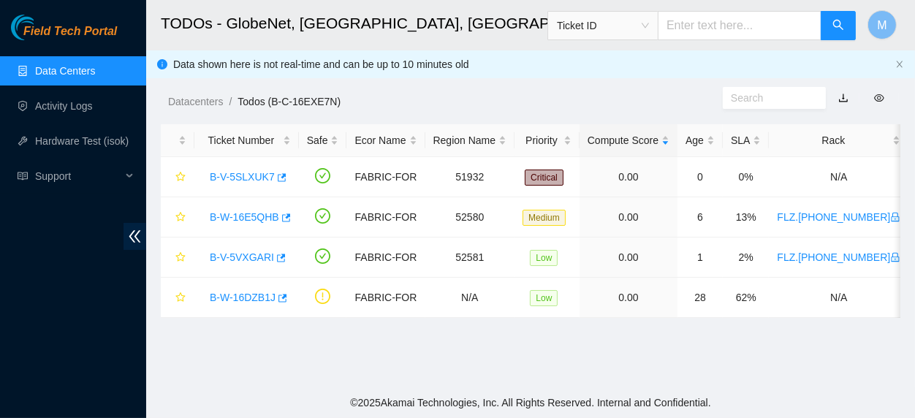
scroll to position [236, 0]
click at [263, 254] on link "B-V-5VXGARI" at bounding box center [242, 257] width 64 height 12
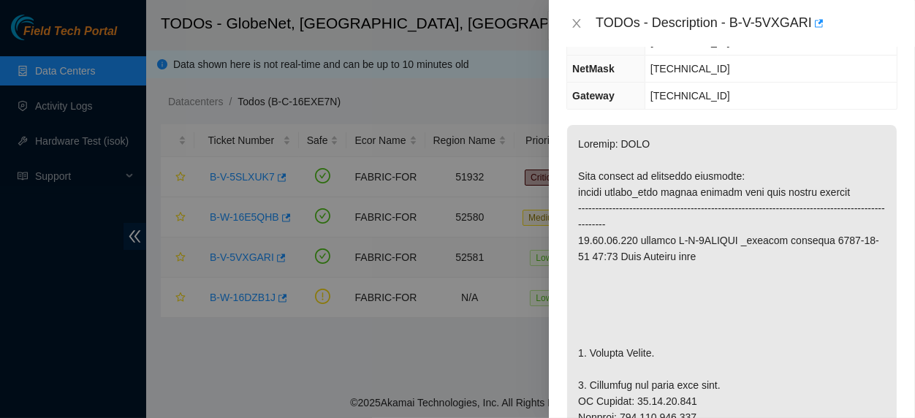
scroll to position [252, 0]
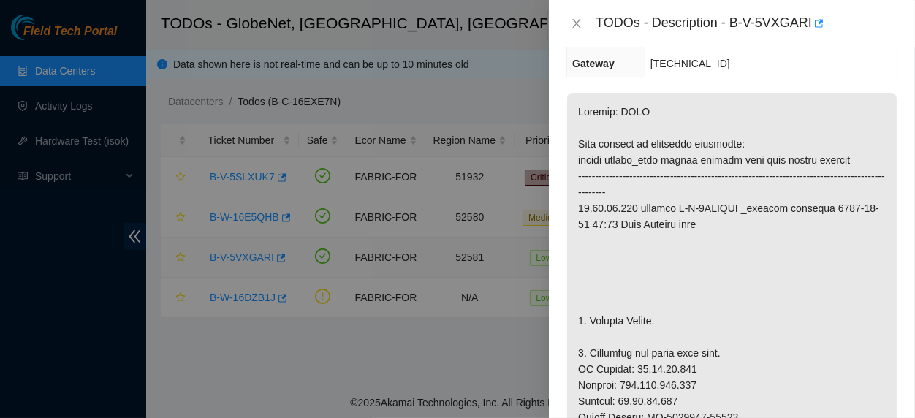
click at [263, 254] on div at bounding box center [457, 209] width 915 height 418
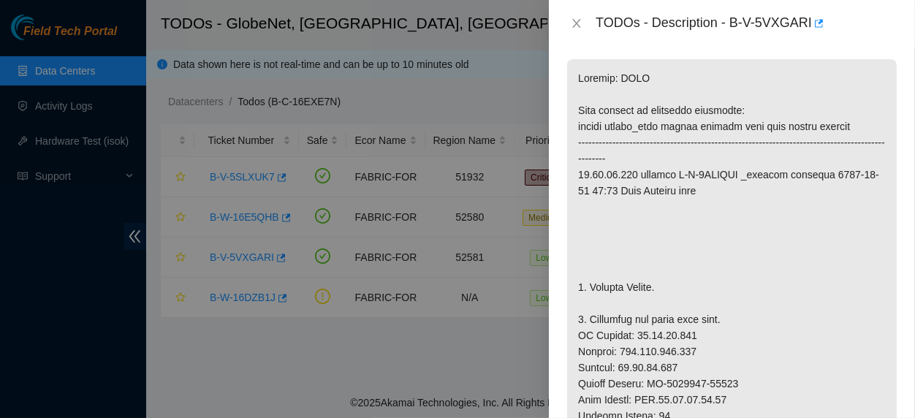
scroll to position [288, 0]
click at [579, 24] on icon "close" at bounding box center [577, 24] width 12 height 12
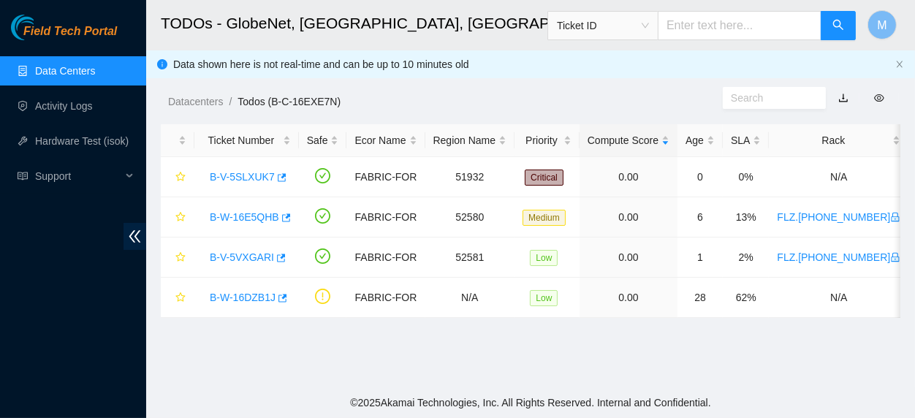
scroll to position [278, 0]
click at [243, 222] on link "B-W-16E5QHB" at bounding box center [244, 217] width 69 height 12
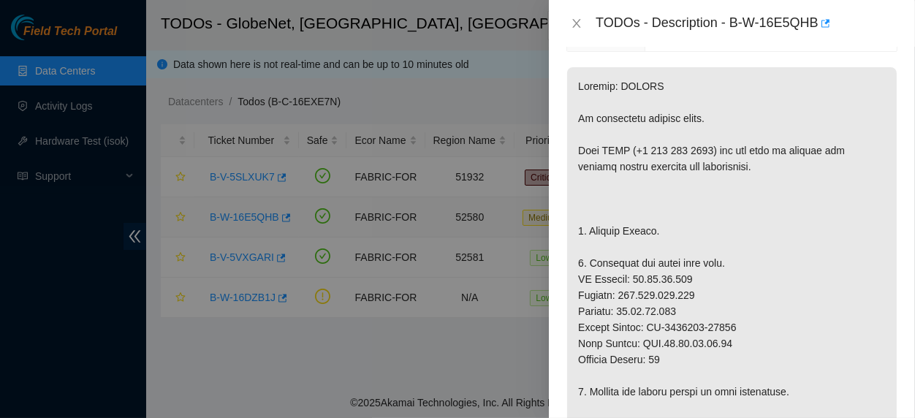
scroll to position [346, 0]
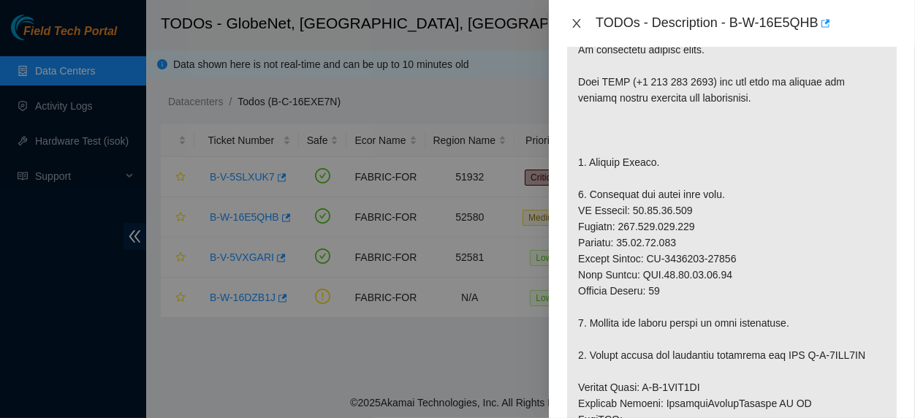
click at [574, 23] on icon "close" at bounding box center [577, 24] width 12 height 12
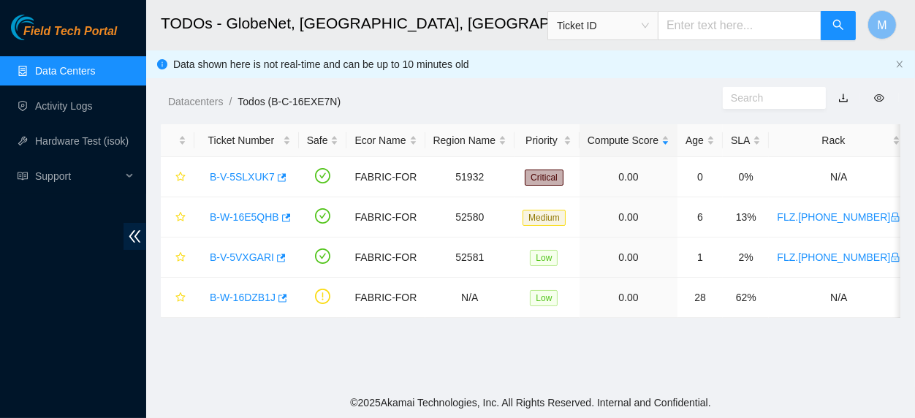
scroll to position [336, 0]
click at [249, 175] on link "B-V-5SLXUK7" at bounding box center [242, 177] width 65 height 12
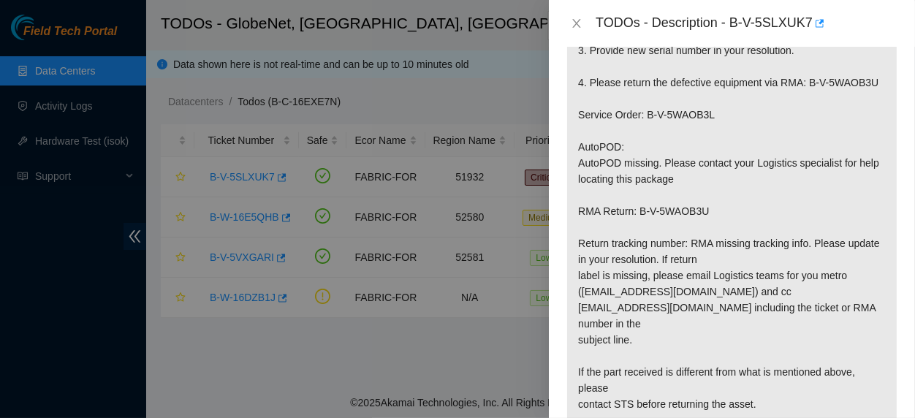
scroll to position [0, 0]
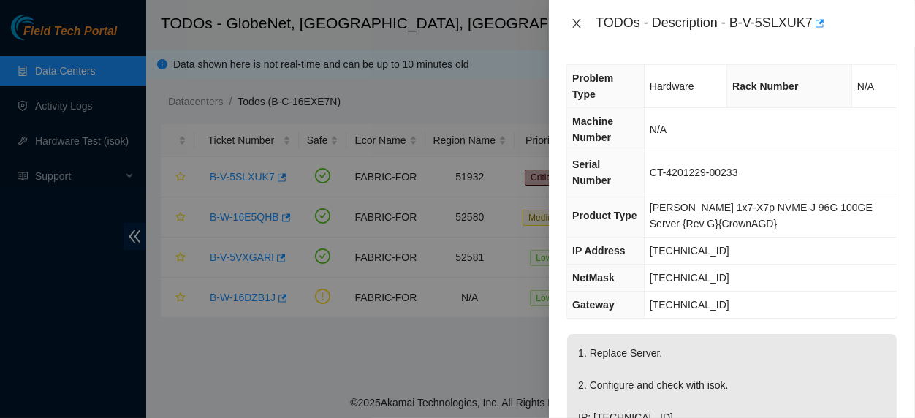
click at [571, 19] on icon "close" at bounding box center [577, 24] width 12 height 12
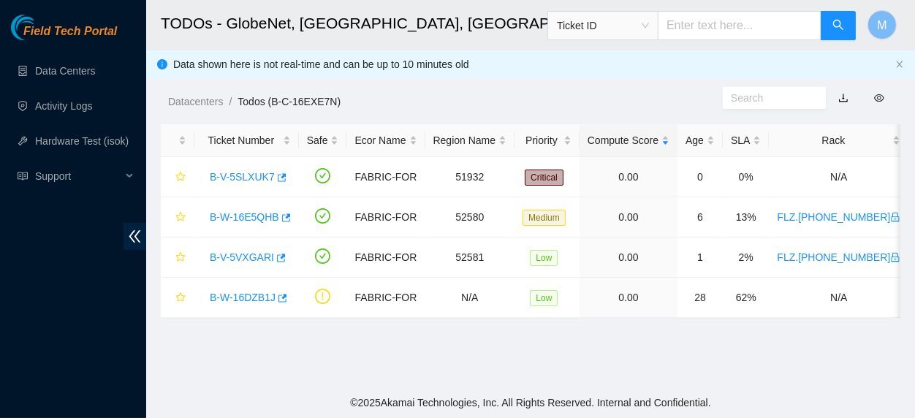
click at [211, 359] on main "TODOs - GlobeNet, [GEOGRAPHIC_DATA], [GEOGRAPHIC_DATA] Ticket ID M Data shown h…" at bounding box center [530, 193] width 768 height 387
click at [248, 174] on link "B-V-5SLXUK7" at bounding box center [242, 177] width 65 height 12
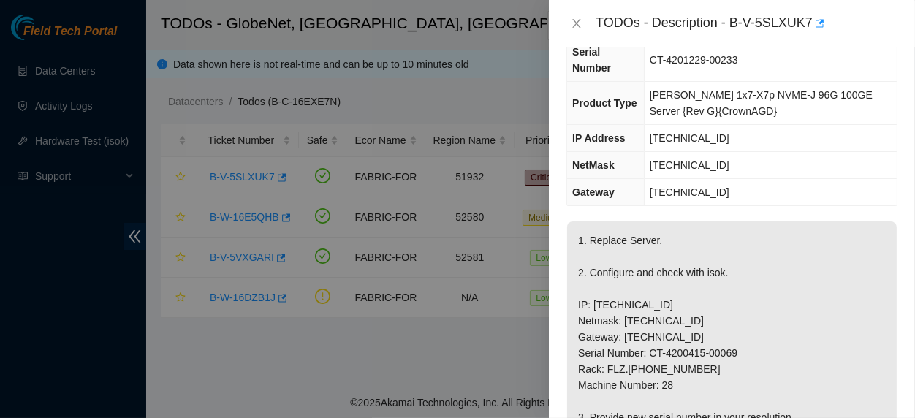
scroll to position [115, 0]
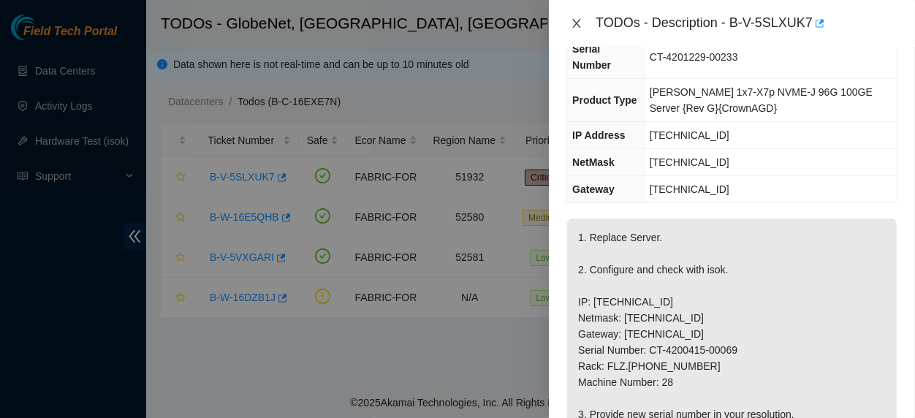
click at [571, 24] on icon "close" at bounding box center [577, 24] width 12 height 12
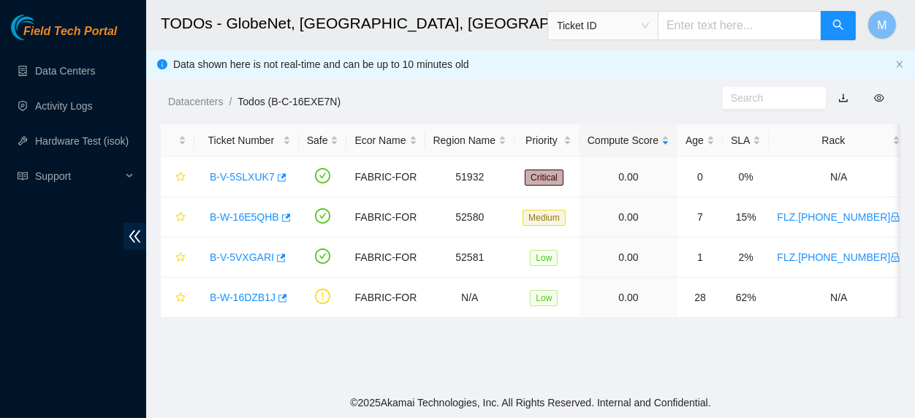
scroll to position [148, 0]
click at [256, 173] on link "B-V-5SLXUK7" at bounding box center [242, 177] width 65 height 12
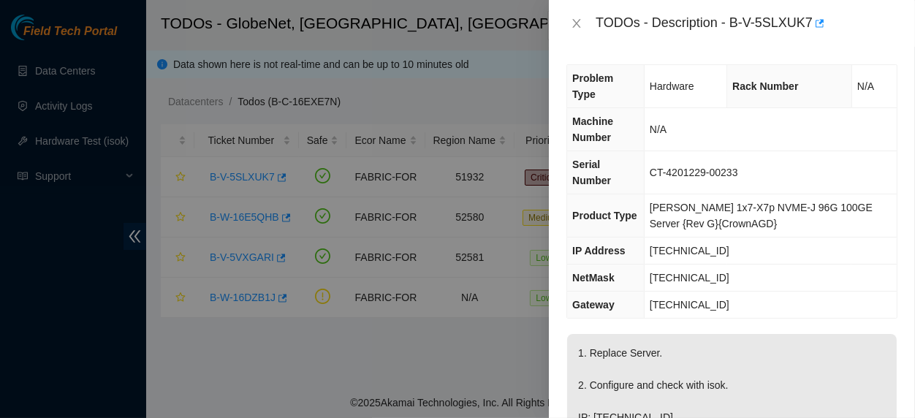
scroll to position [213, 0]
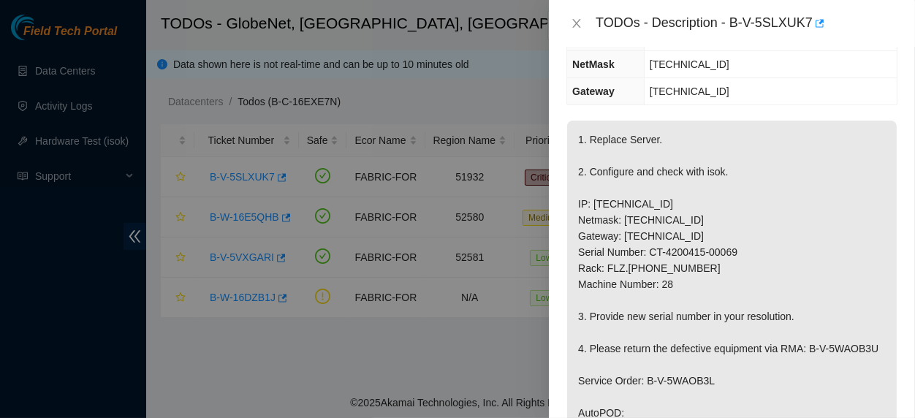
drag, startPoint x: 907, startPoint y: 152, endPoint x: 896, endPoint y: 168, distance: 19.5
click at [896, 168] on div "Problem Type Hardware Rack Number N/A Machine Number N/A Serial Number CT-42012…" at bounding box center [732, 232] width 366 height 371
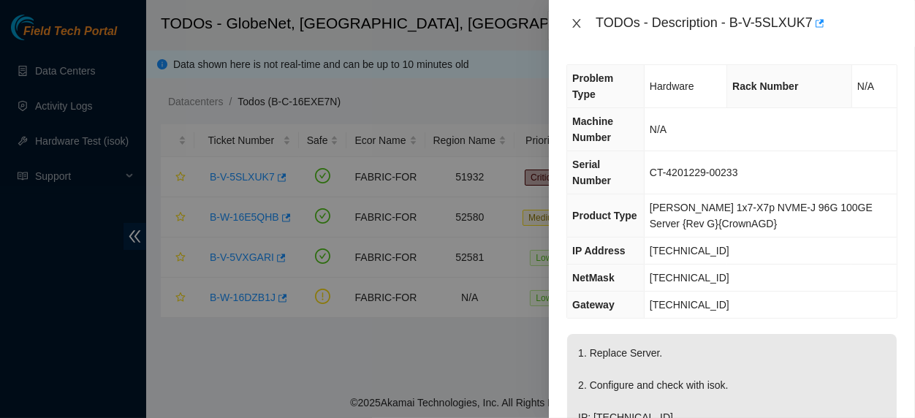
click at [575, 27] on icon "close" at bounding box center [577, 24] width 12 height 12
